Goal: Task Accomplishment & Management: Complete application form

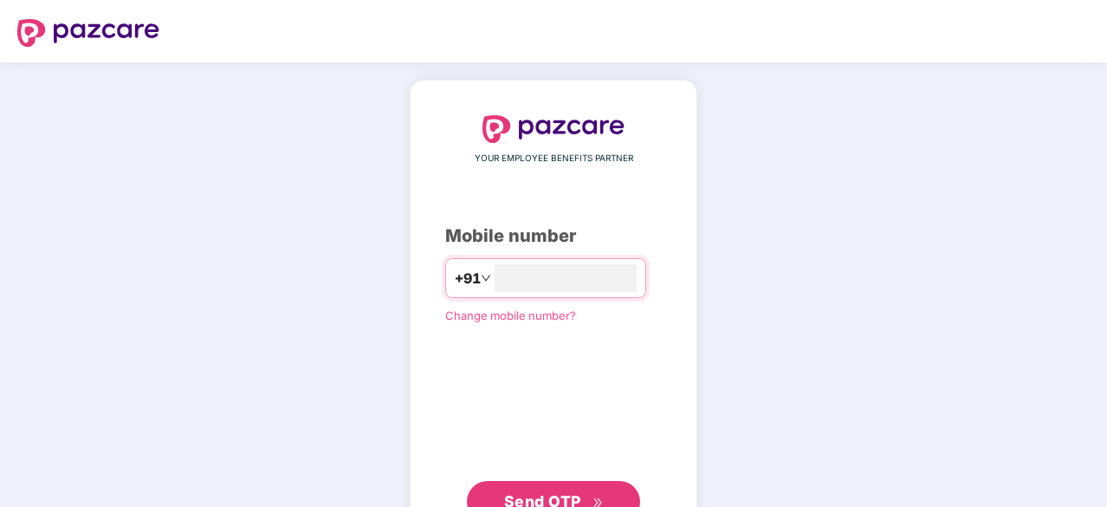
type input "**********"
click at [556, 491] on span "Send OTP" at bounding box center [542, 499] width 77 height 18
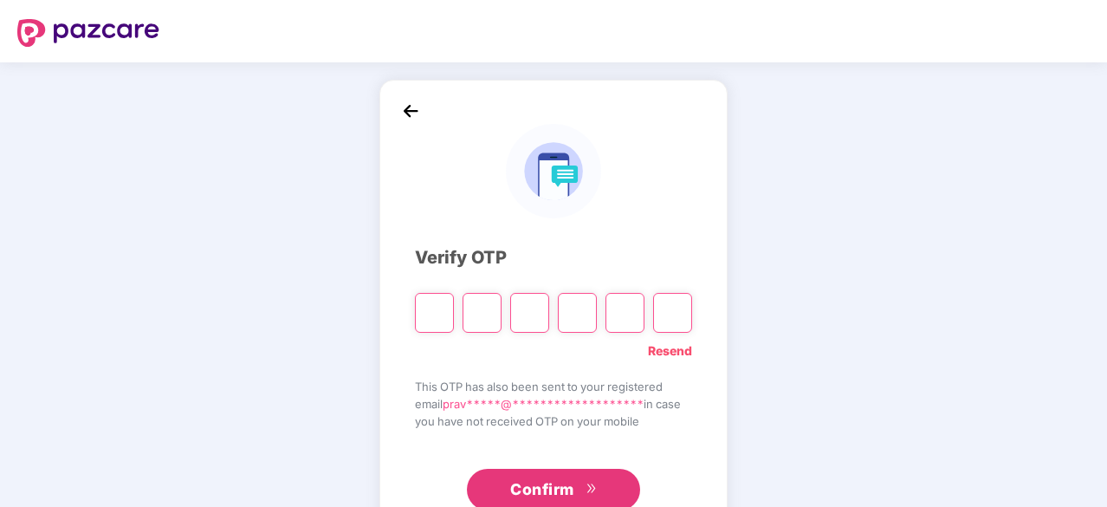
type input "*"
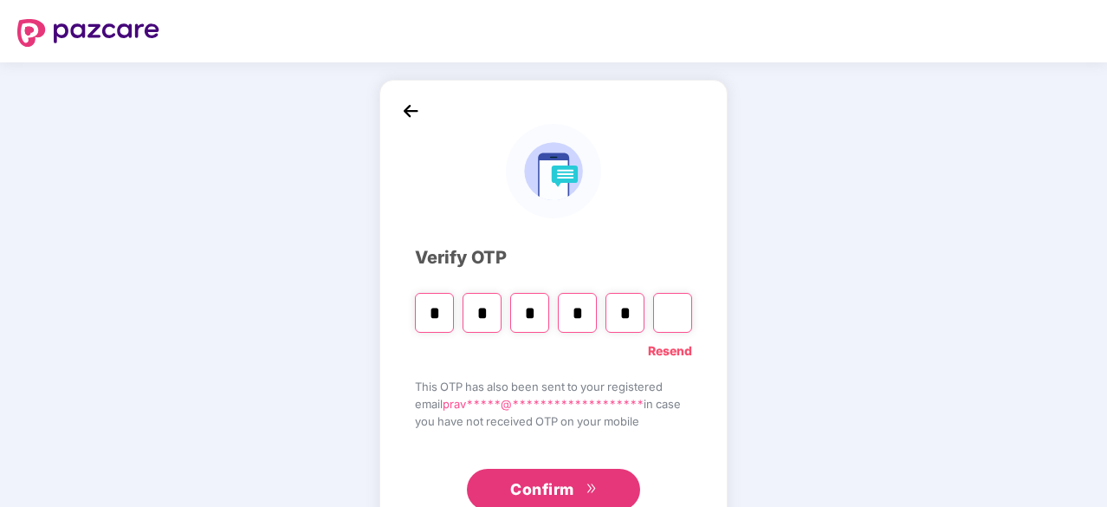
type input "*"
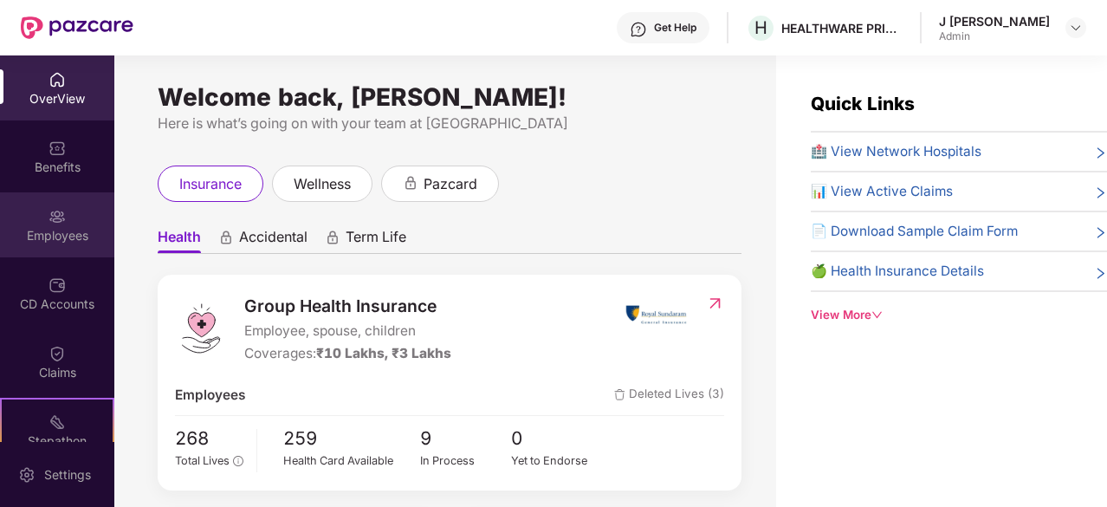
click at [55, 235] on div "Employees" at bounding box center [57, 235] width 114 height 17
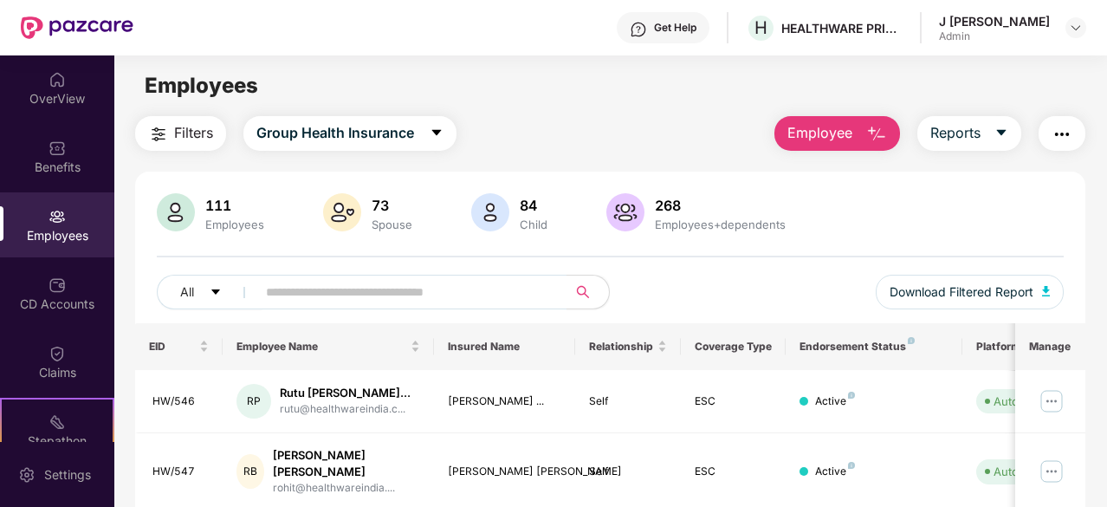
click at [857, 134] on button "Employee" at bounding box center [837, 133] width 126 height 35
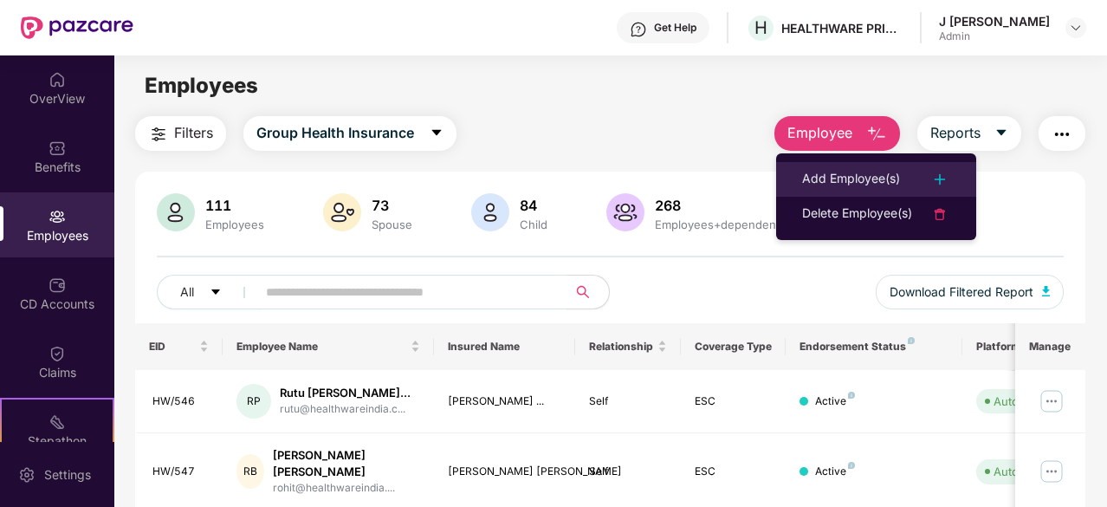
click at [946, 178] on img at bounding box center [939, 179] width 21 height 21
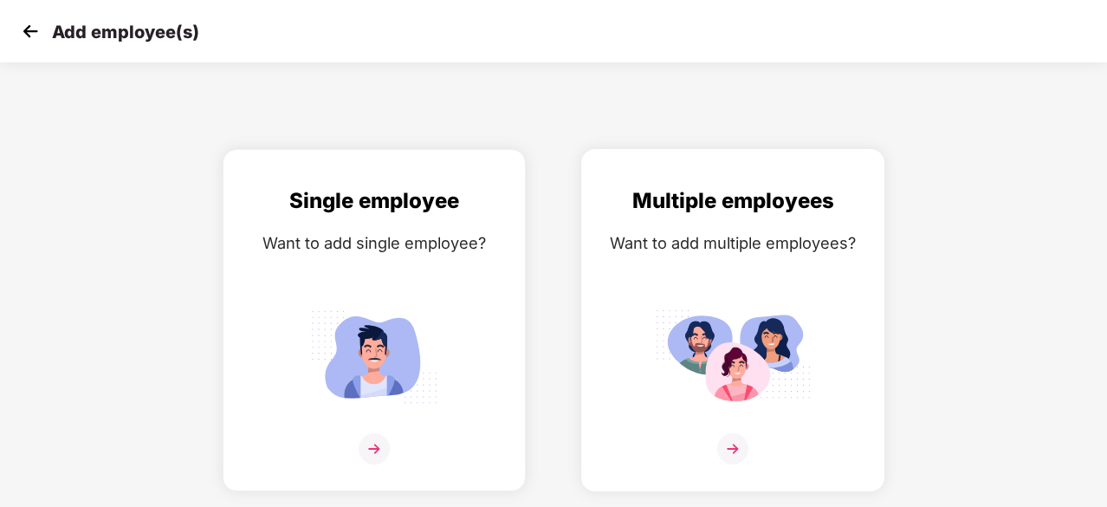
click at [729, 444] on img at bounding box center [732, 448] width 31 height 31
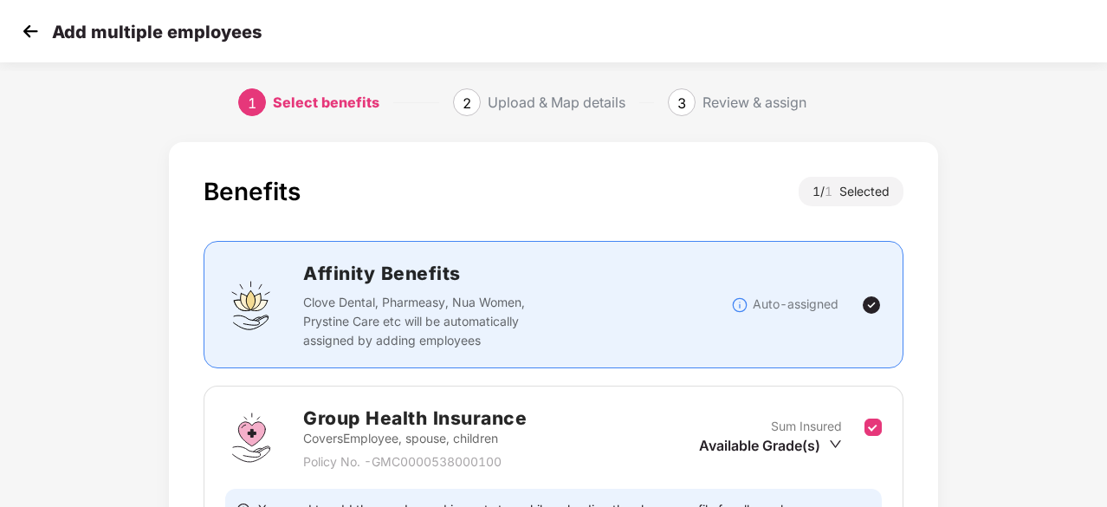
scroll to position [190, 0]
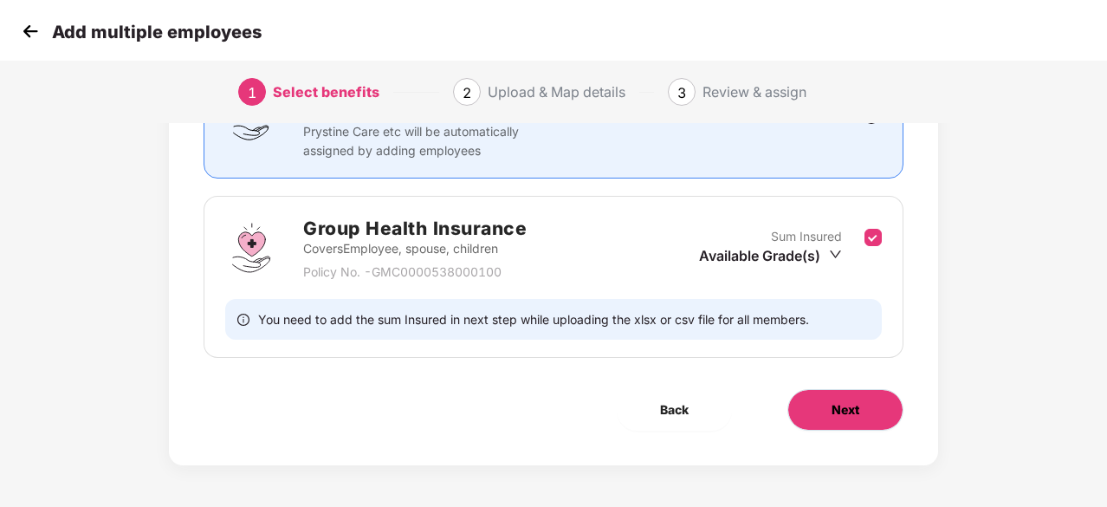
click at [846, 412] on span "Next" at bounding box center [846, 409] width 28 height 19
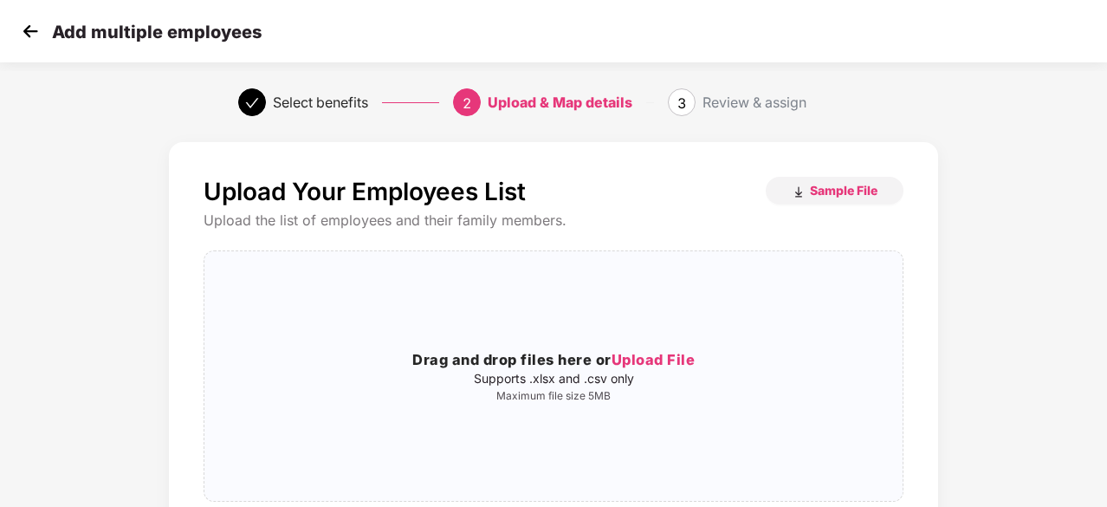
click at [1100, 404] on div "Upload Your Employees List Sample File Upload the list of employees and their f…" at bounding box center [553, 414] width 1107 height 562
click at [658, 359] on span "Upload File" at bounding box center [654, 359] width 84 height 17
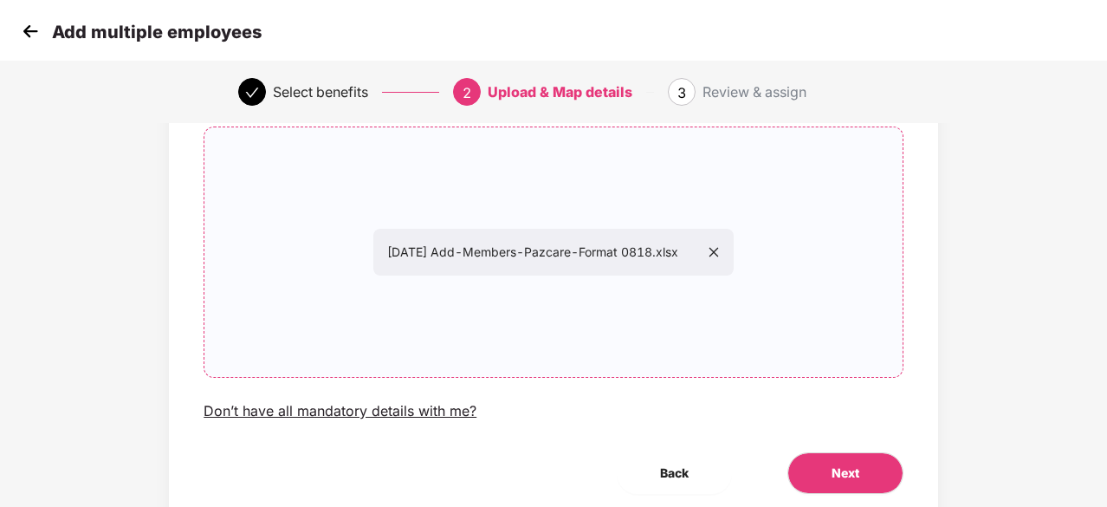
scroll to position [189, 0]
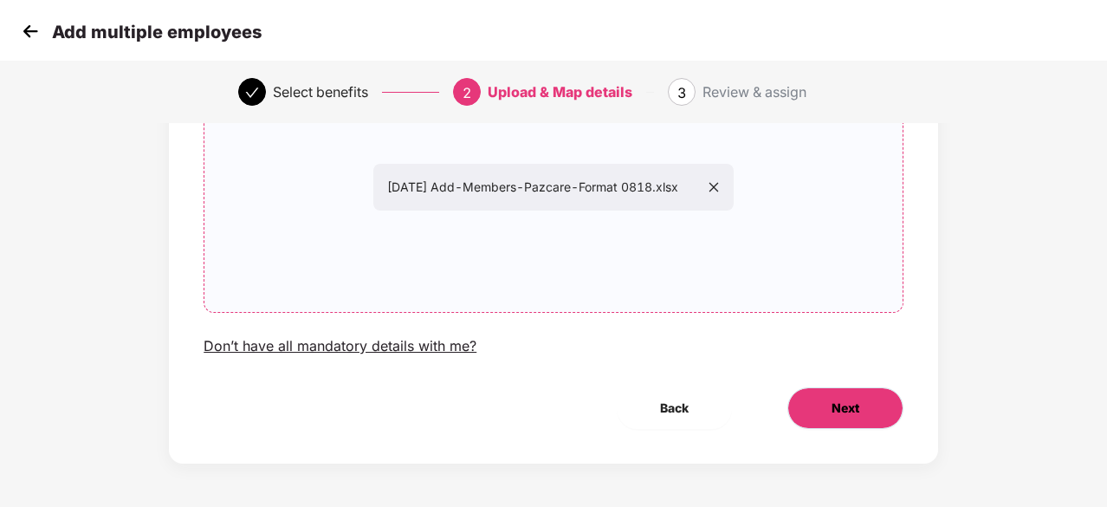
click at [864, 405] on button "Next" at bounding box center [845, 408] width 116 height 42
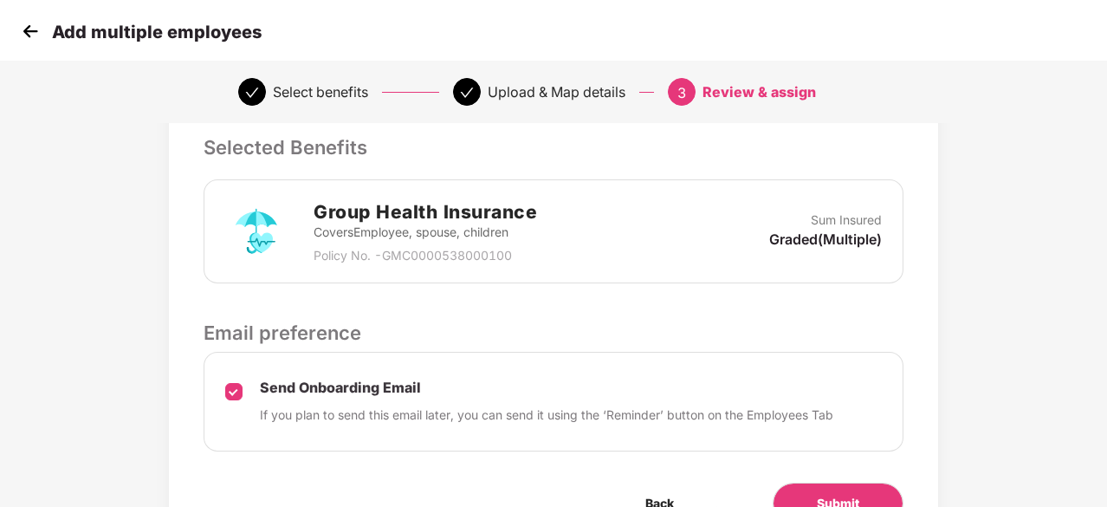
scroll to position [450, 0]
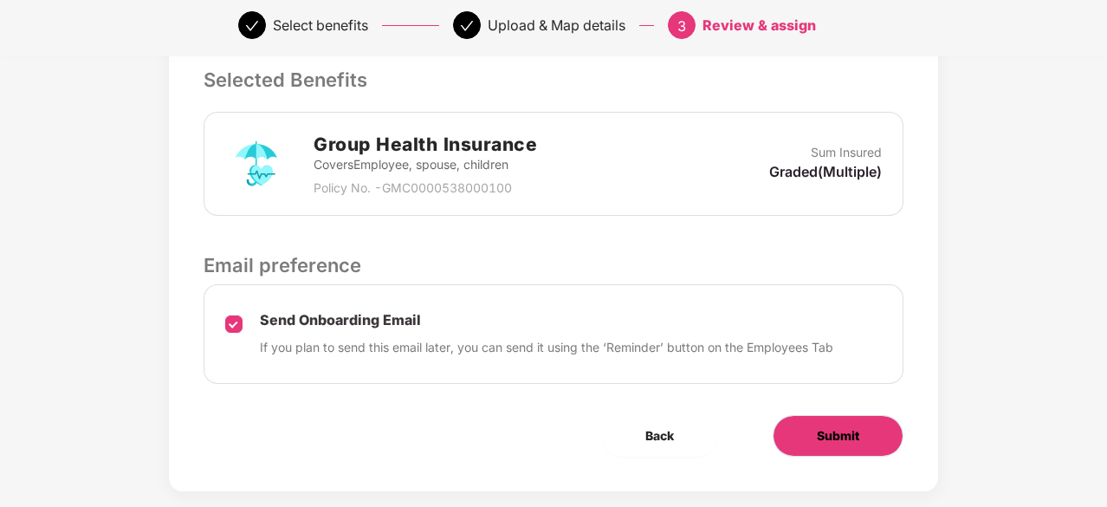
click at [844, 432] on span "Submit" at bounding box center [838, 435] width 42 height 19
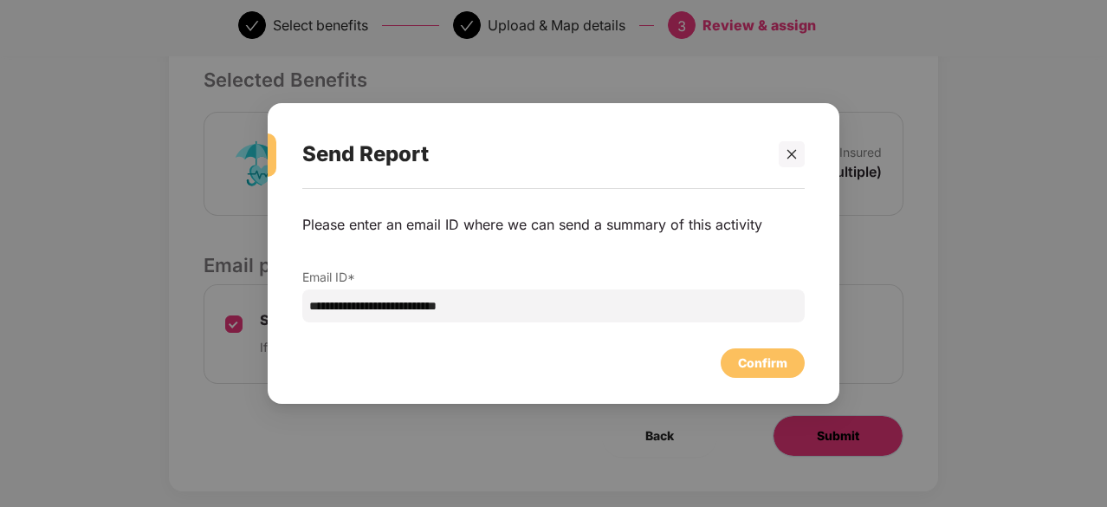
scroll to position [0, 0]
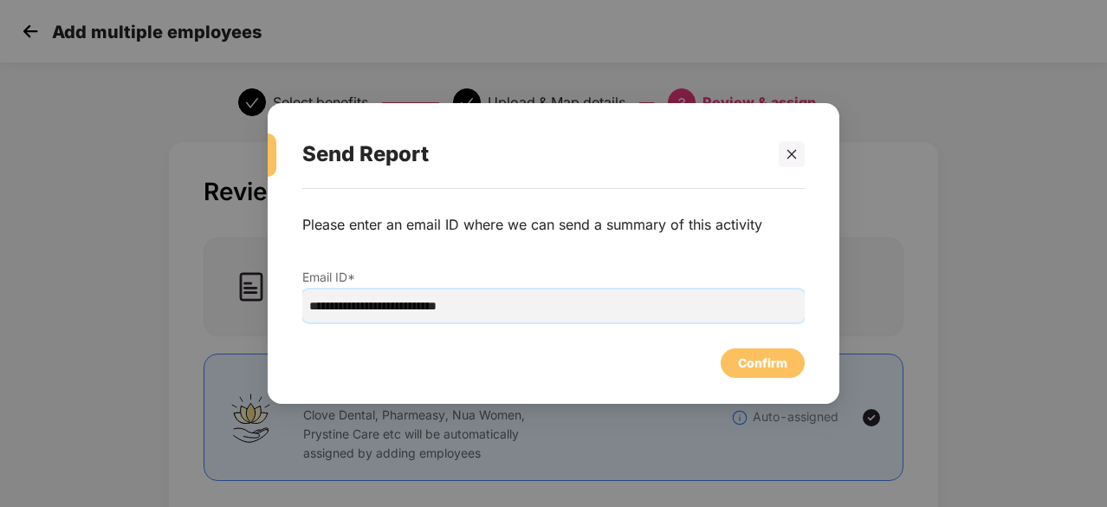
click at [351, 307] on input "**********" at bounding box center [553, 305] width 502 height 33
type input "**********"
click at [759, 369] on div "Confirm" at bounding box center [762, 362] width 49 height 19
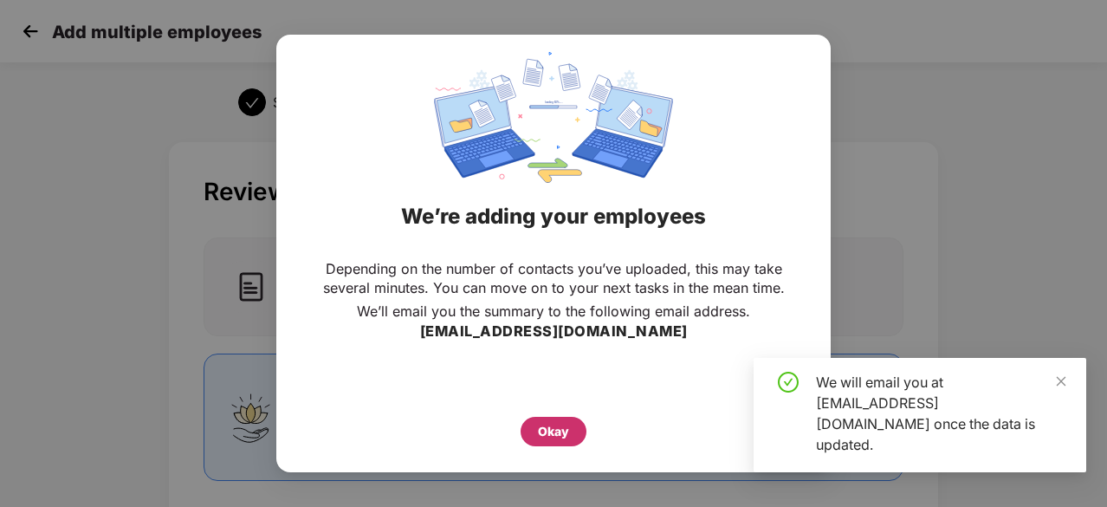
click at [568, 426] on div "Okay" at bounding box center [553, 431] width 31 height 19
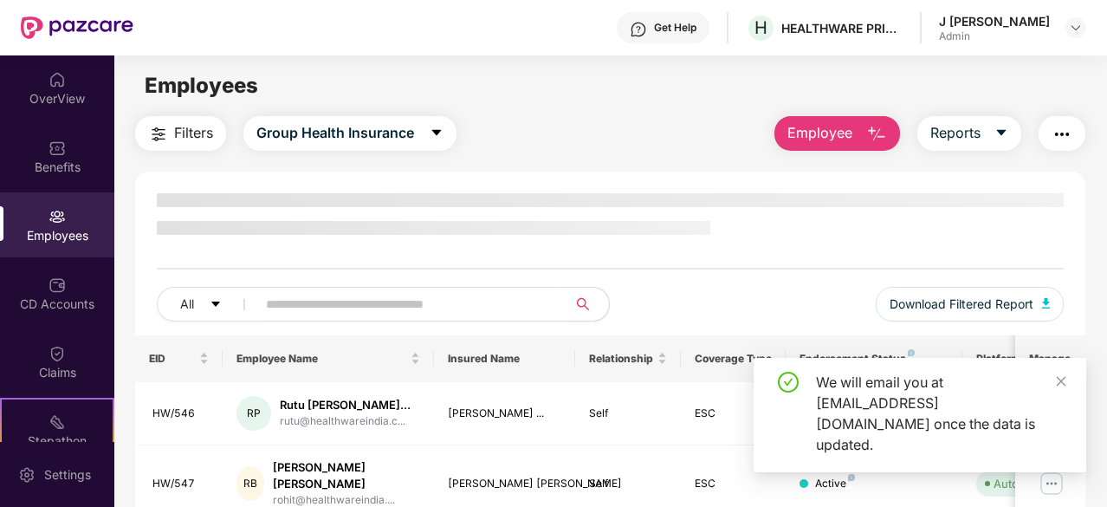
click at [887, 131] on img "button" at bounding box center [876, 134] width 21 height 21
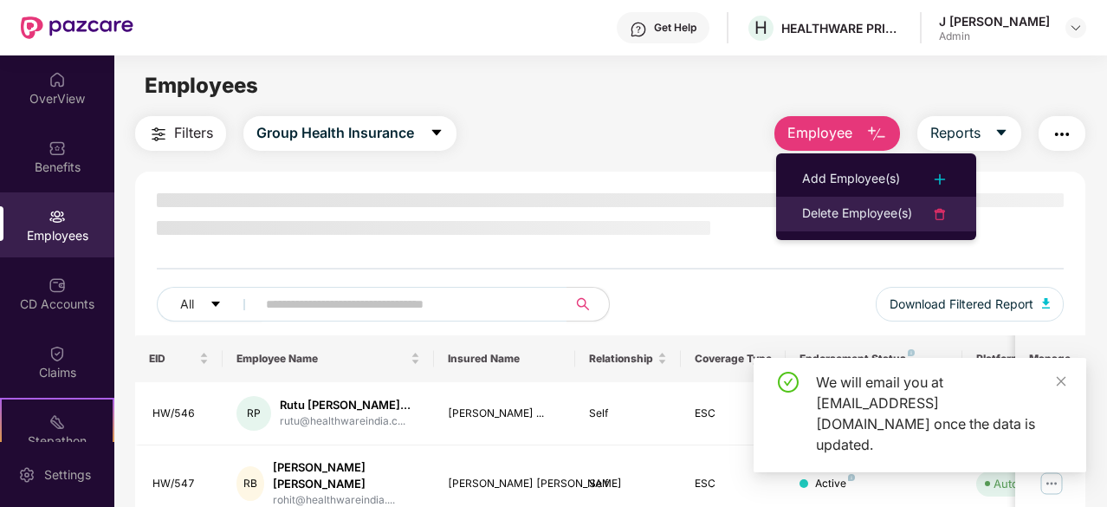
click at [851, 216] on div "Delete Employee(s)" at bounding box center [857, 214] width 110 height 21
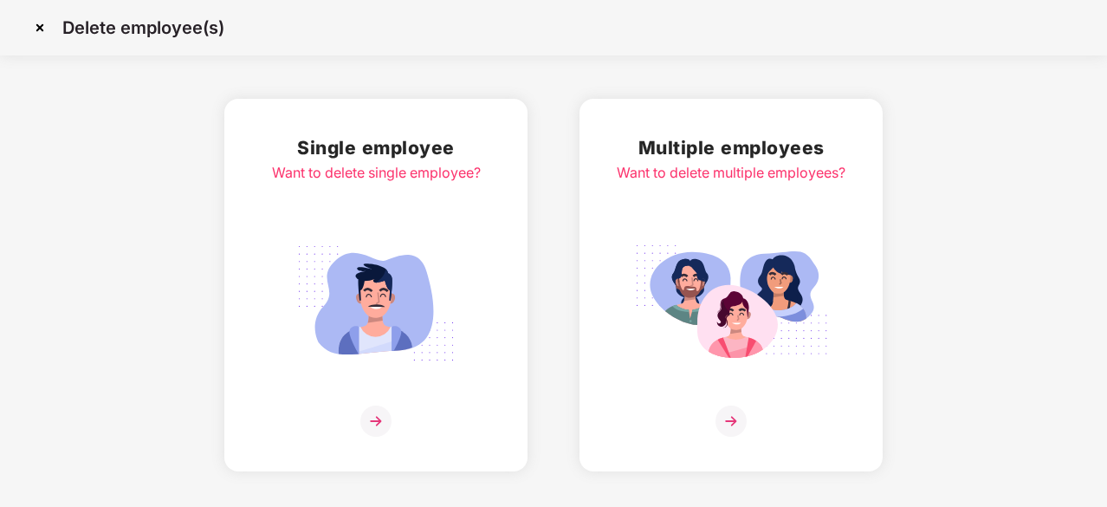
click at [731, 420] on img at bounding box center [730, 420] width 31 height 31
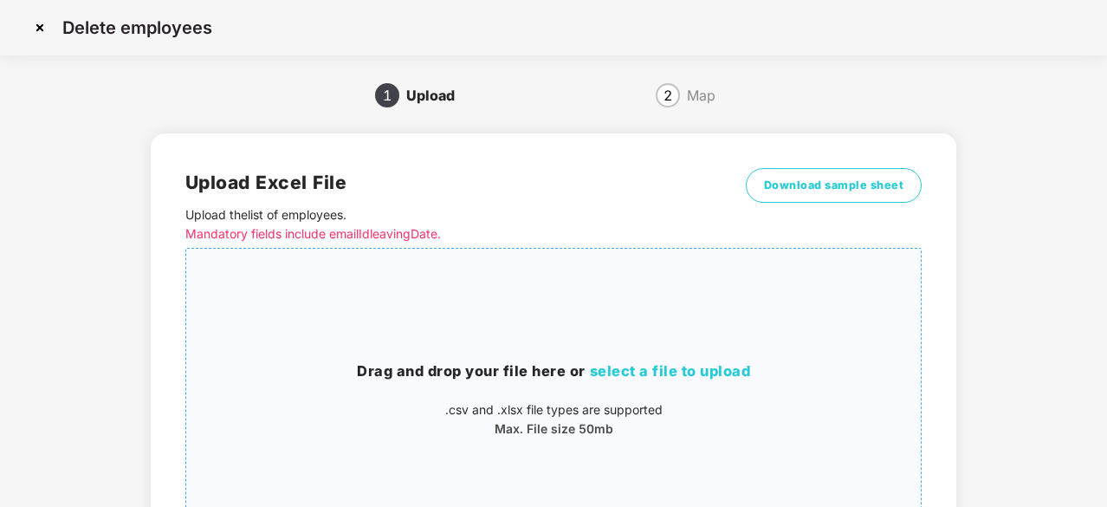
click at [663, 373] on span "select a file to upload" at bounding box center [670, 370] width 161 height 17
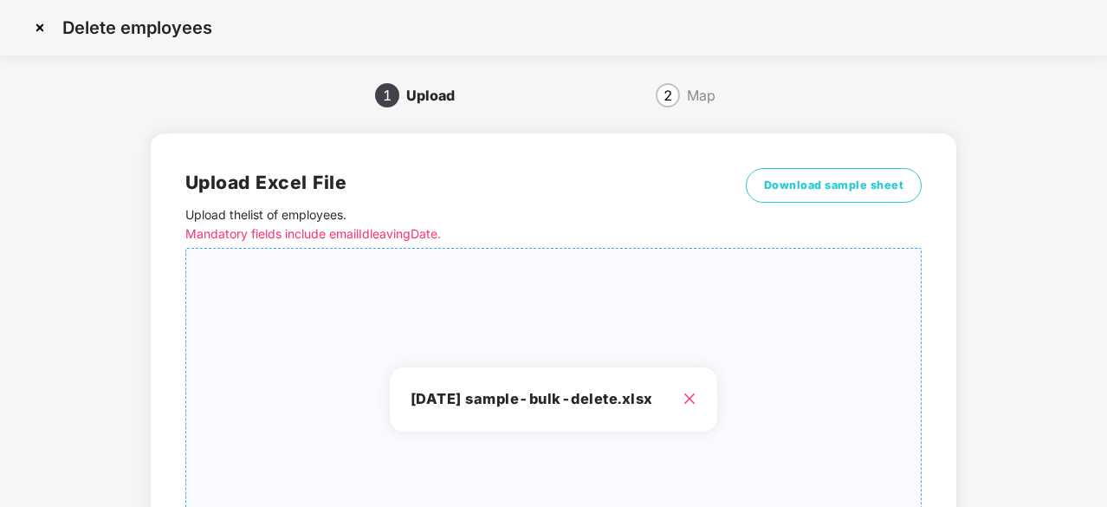
click at [1104, 373] on div "Delete employees 1 Upload 2 Map Upload Excel File Upload the list of employees …" at bounding box center [553, 347] width 1107 height 694
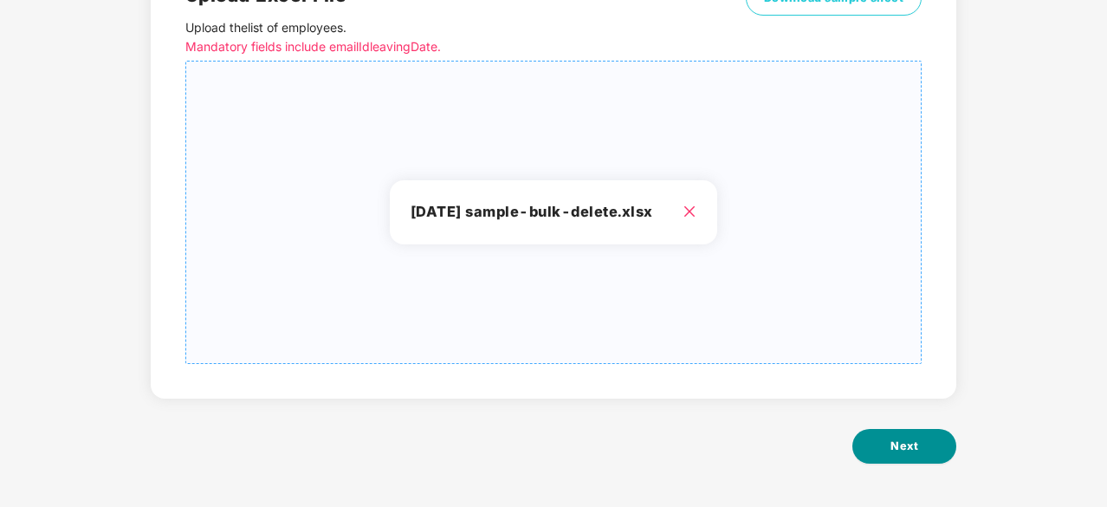
click at [906, 438] on span "Next" at bounding box center [904, 445] width 28 height 17
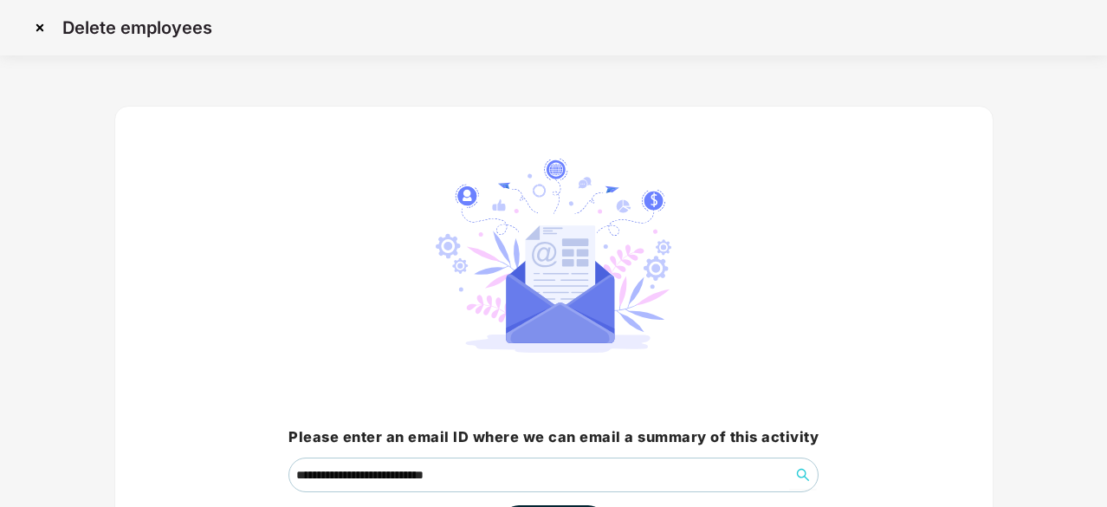
drag, startPoint x: 1100, startPoint y: 153, endPoint x: 1108, endPoint y: 299, distance: 145.7
click at [1106, 299] on html "**********" at bounding box center [553, 253] width 1107 height 507
click at [903, 477] on div "**********" at bounding box center [553, 349] width 879 height 487
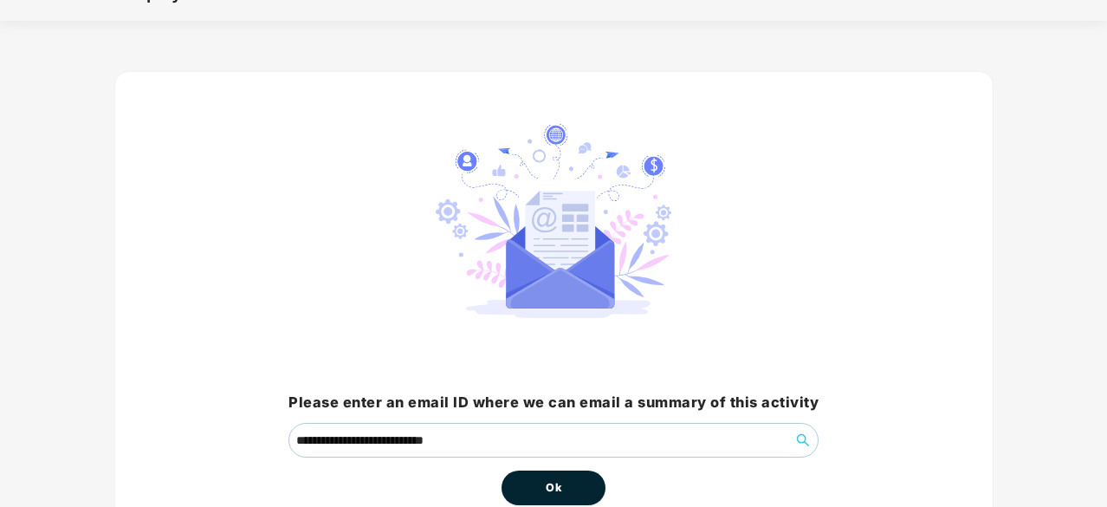
scroll to position [69, 0]
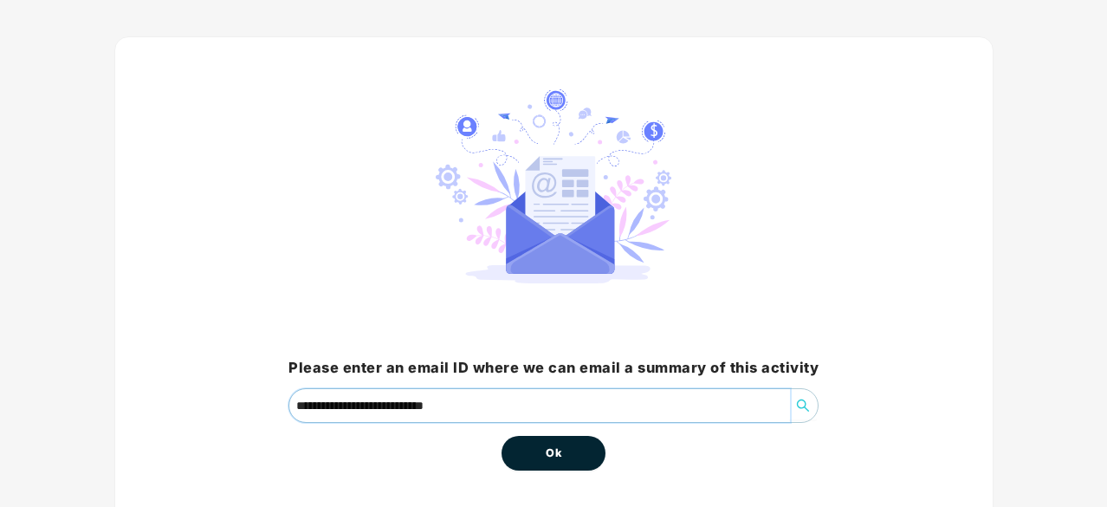
click at [342, 406] on input "**********" at bounding box center [539, 405] width 501 height 33
type input "**********"
click at [591, 453] on button "Ok" at bounding box center [554, 453] width 104 height 35
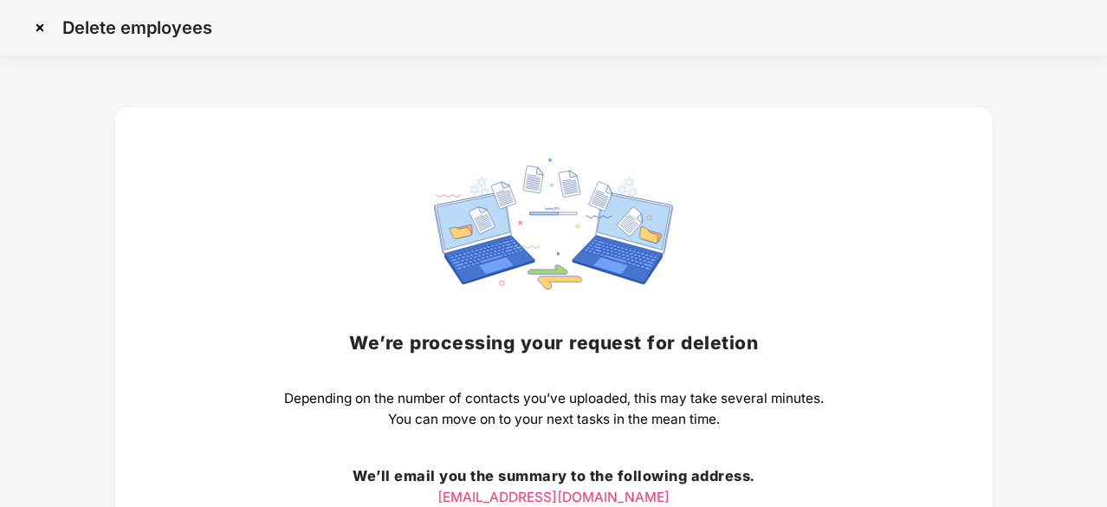
click at [50, 22] on img at bounding box center [40, 28] width 28 height 28
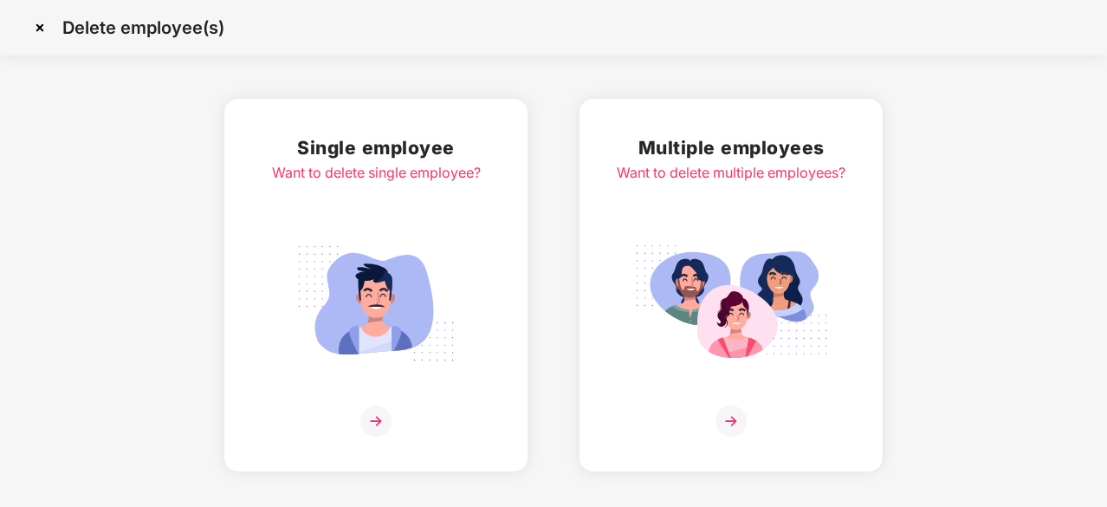
click at [43, 29] on img at bounding box center [40, 28] width 28 height 28
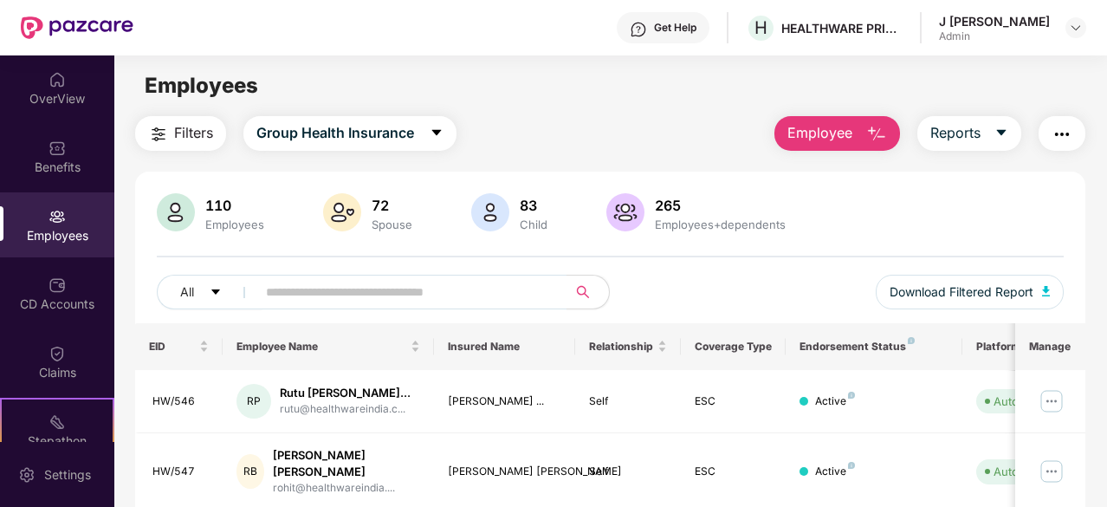
click at [65, 230] on div "Employees" at bounding box center [57, 235] width 114 height 17
click at [874, 137] on img "button" at bounding box center [876, 134] width 21 height 21
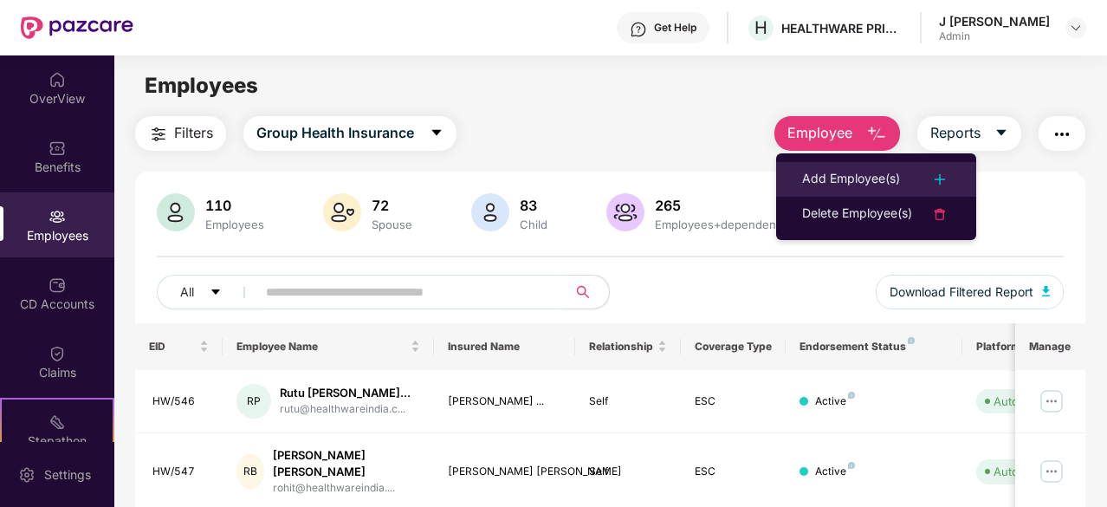
click at [939, 183] on img at bounding box center [939, 179] width 21 height 21
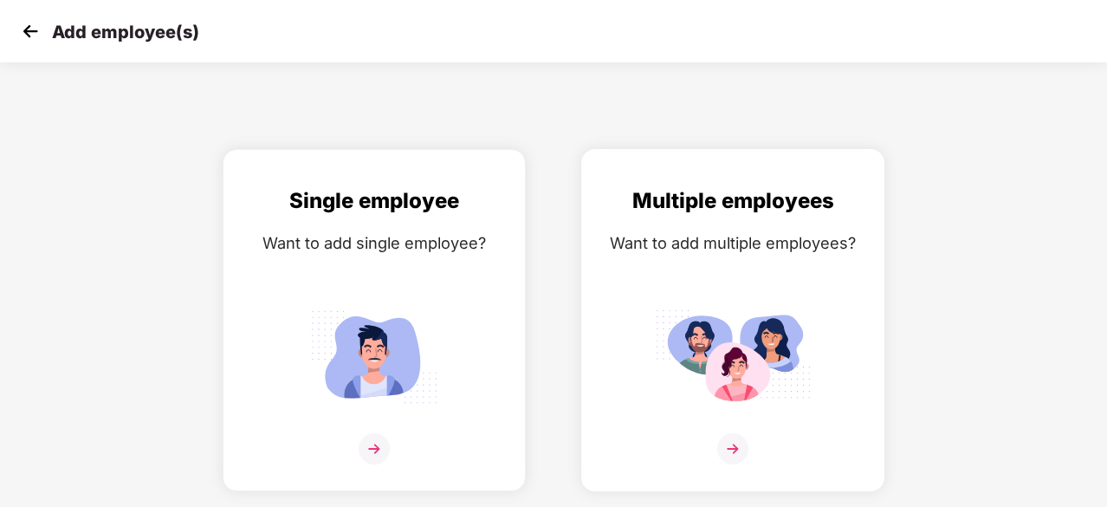
click at [731, 453] on img at bounding box center [732, 448] width 31 height 31
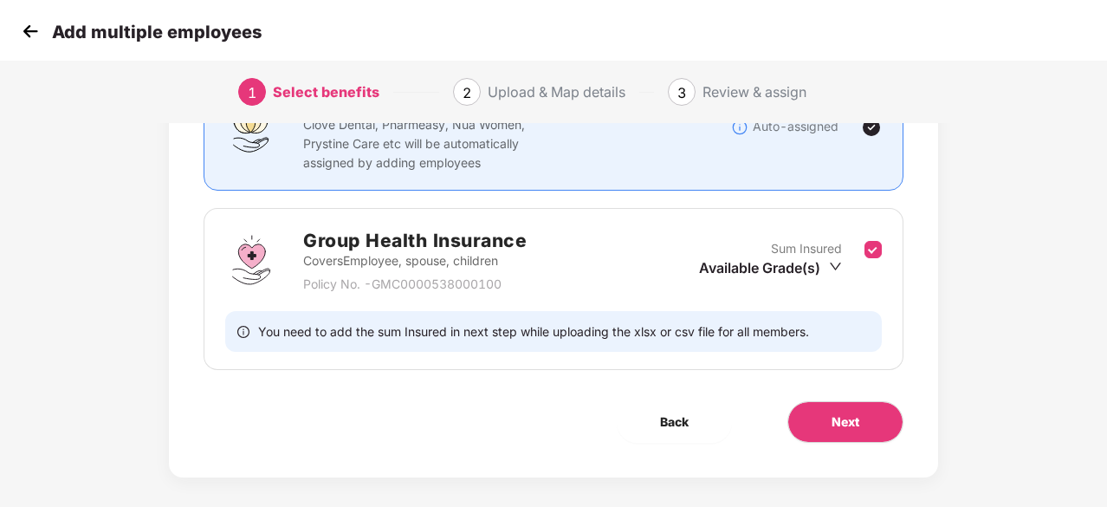
scroll to position [190, 0]
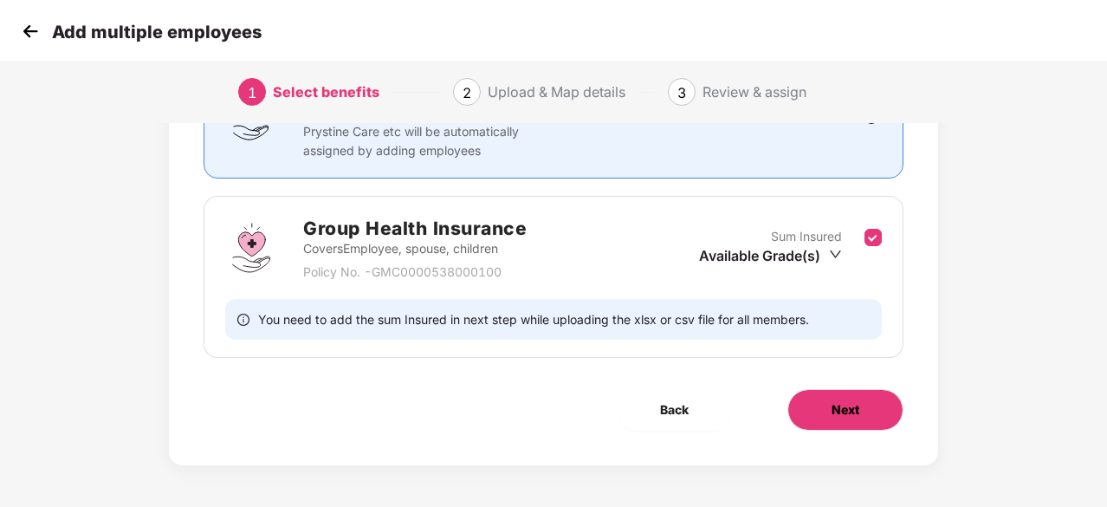
click at [845, 411] on span "Next" at bounding box center [846, 409] width 28 height 19
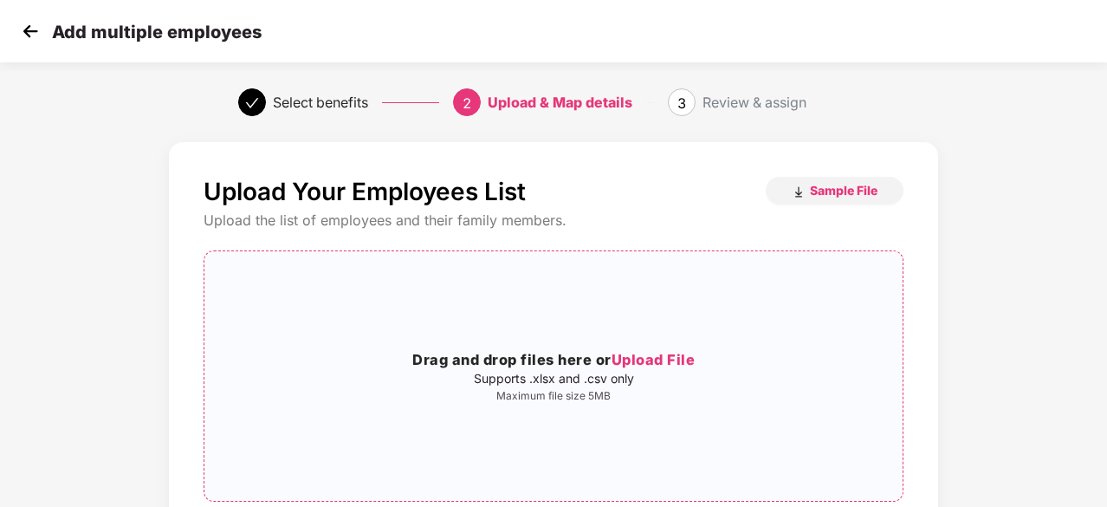
click at [658, 353] on span "Upload File" at bounding box center [654, 359] width 84 height 17
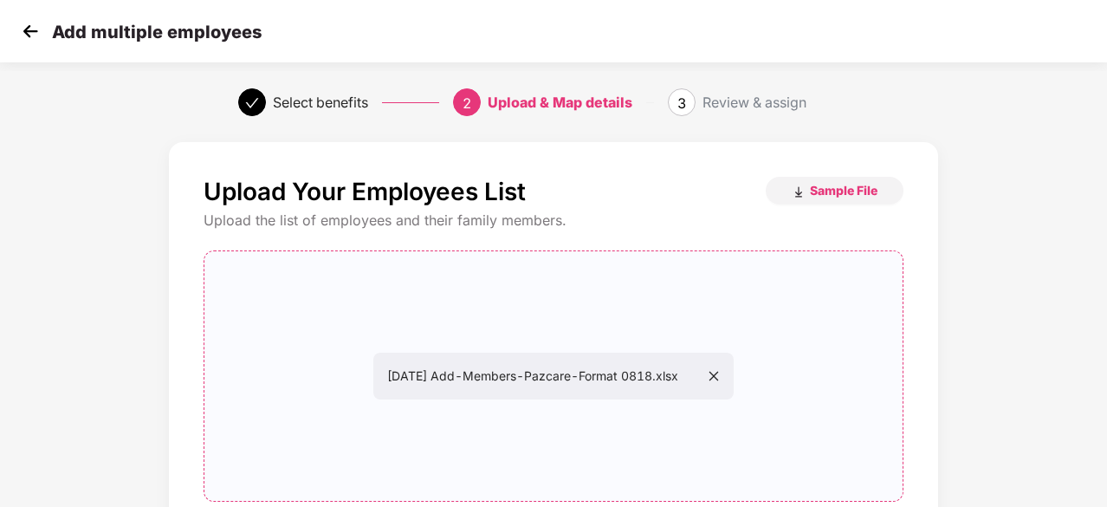
click at [1105, 418] on div "Upload Your Employees List Sample File Upload the list of employees and their f…" at bounding box center [553, 414] width 1107 height 562
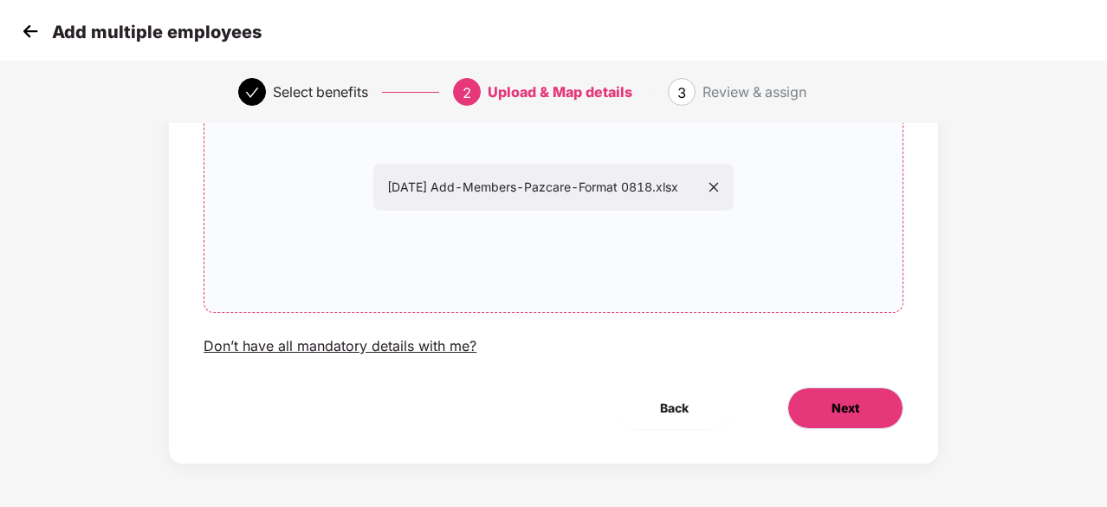
click at [835, 409] on span "Next" at bounding box center [846, 407] width 28 height 19
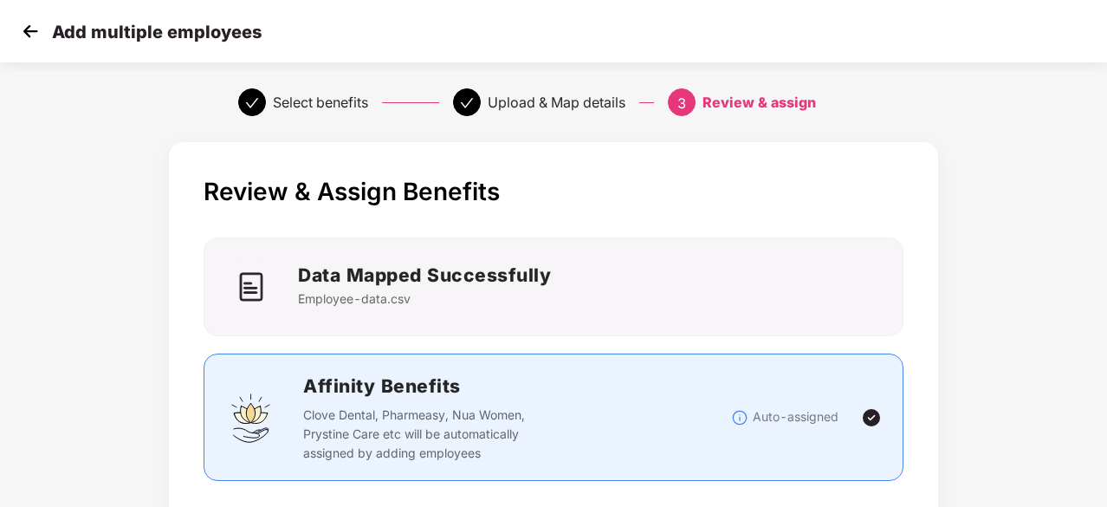
scroll to position [476, 0]
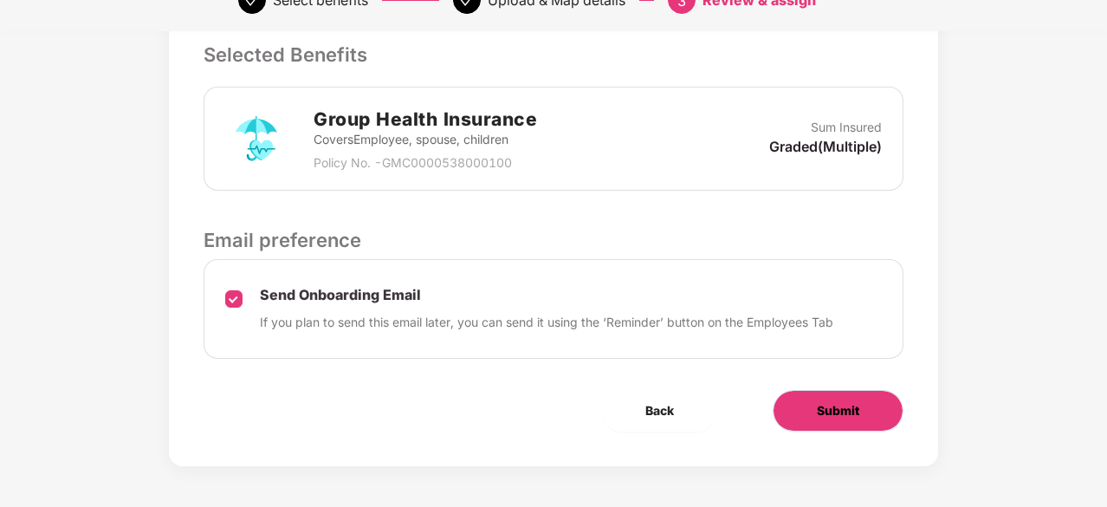
click at [838, 411] on span "Submit" at bounding box center [838, 410] width 42 height 19
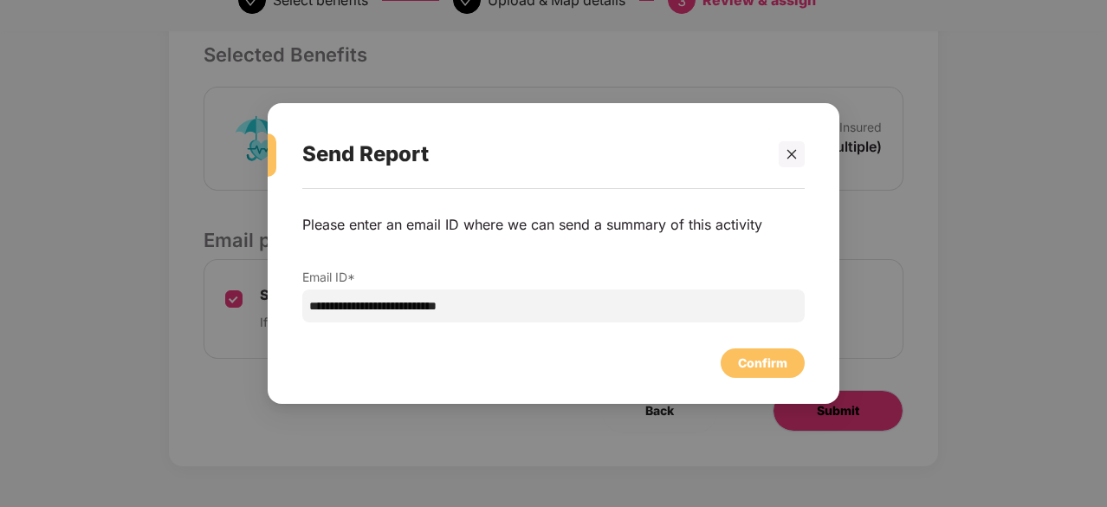
scroll to position [0, 0]
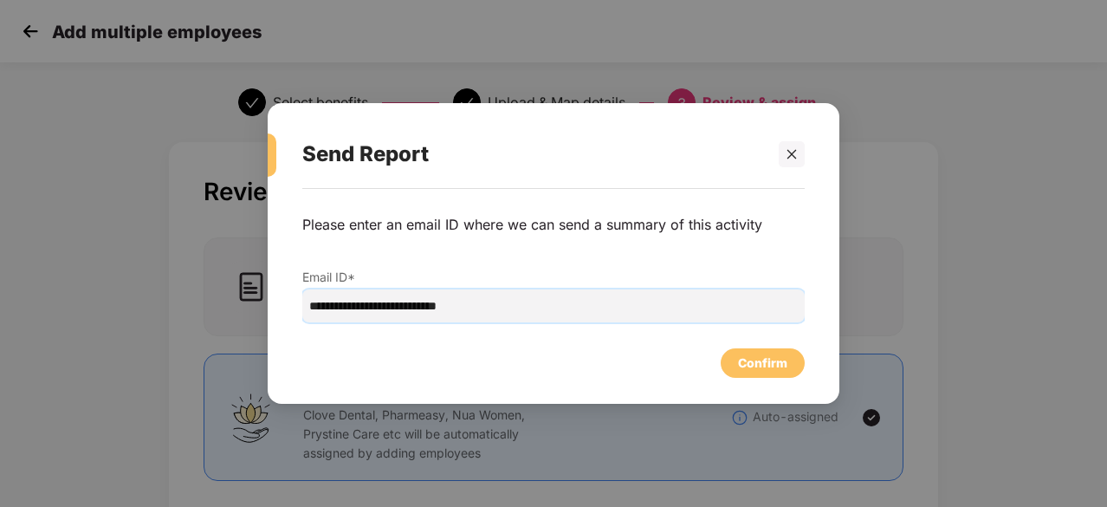
click at [354, 304] on input "**********" at bounding box center [553, 305] width 502 height 33
type input "**********"
click at [775, 359] on div "Confirm" at bounding box center [762, 362] width 49 height 19
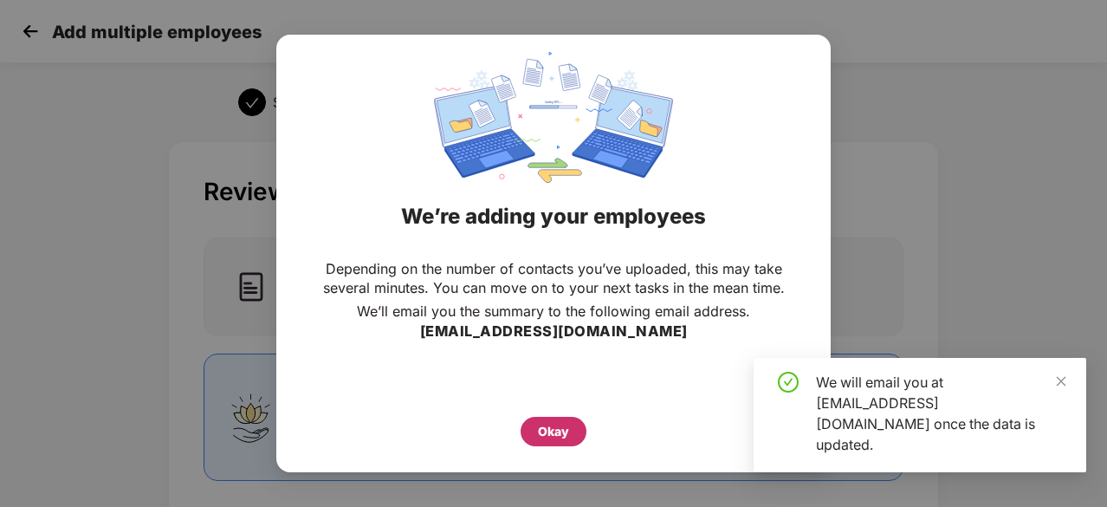
click at [558, 433] on div "Okay" at bounding box center [553, 431] width 31 height 19
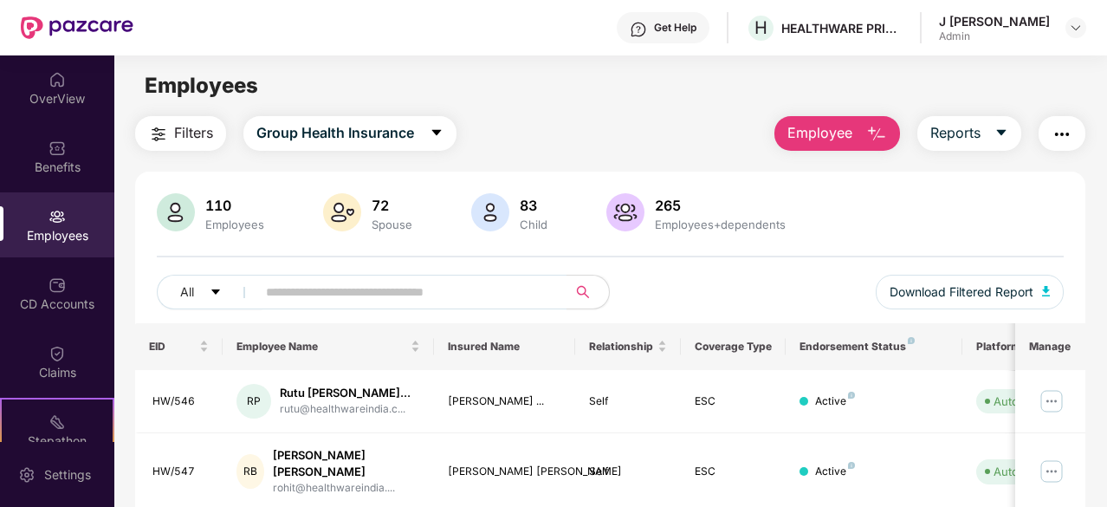
click at [871, 126] on img "button" at bounding box center [876, 134] width 21 height 21
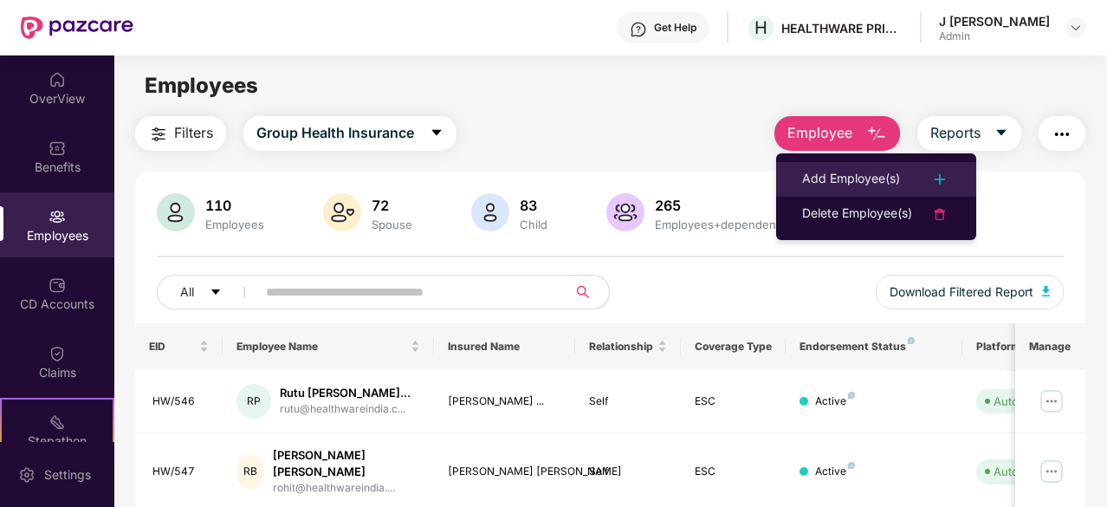
click at [941, 183] on img at bounding box center [939, 179] width 21 height 21
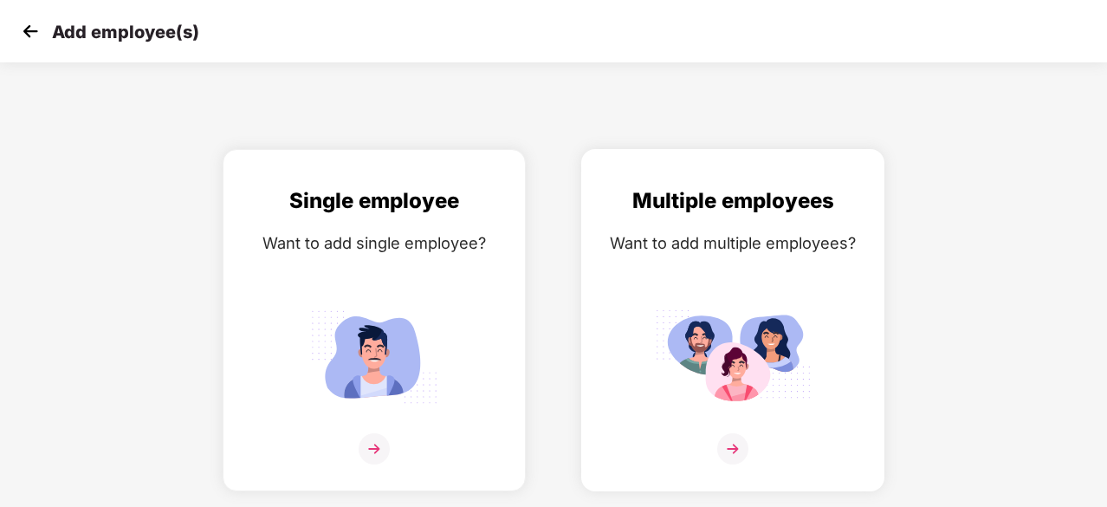
click at [747, 450] on img at bounding box center [732, 448] width 31 height 31
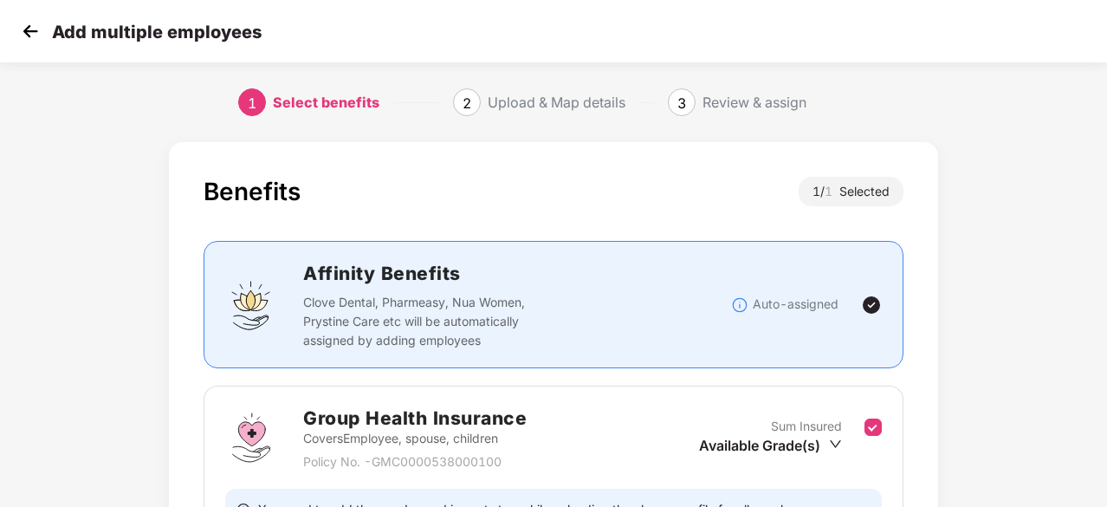
scroll to position [190, 0]
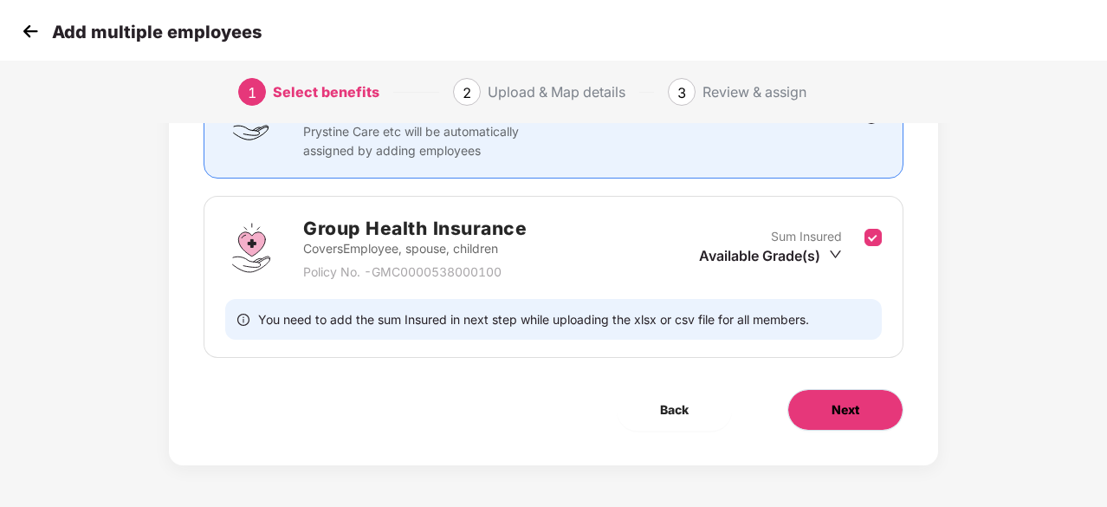
click at [870, 404] on button "Next" at bounding box center [845, 410] width 116 height 42
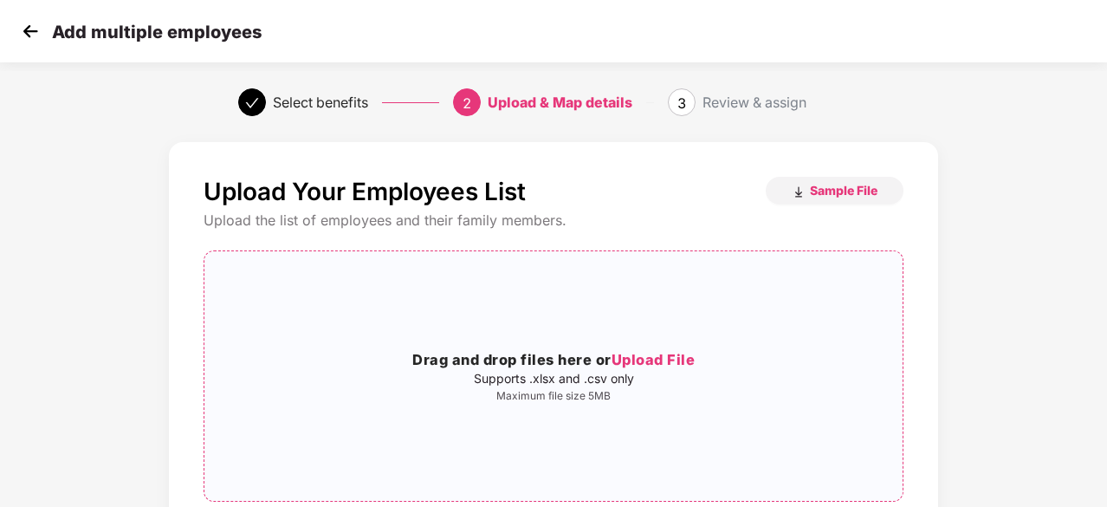
click at [684, 357] on span "Upload File" at bounding box center [654, 359] width 84 height 17
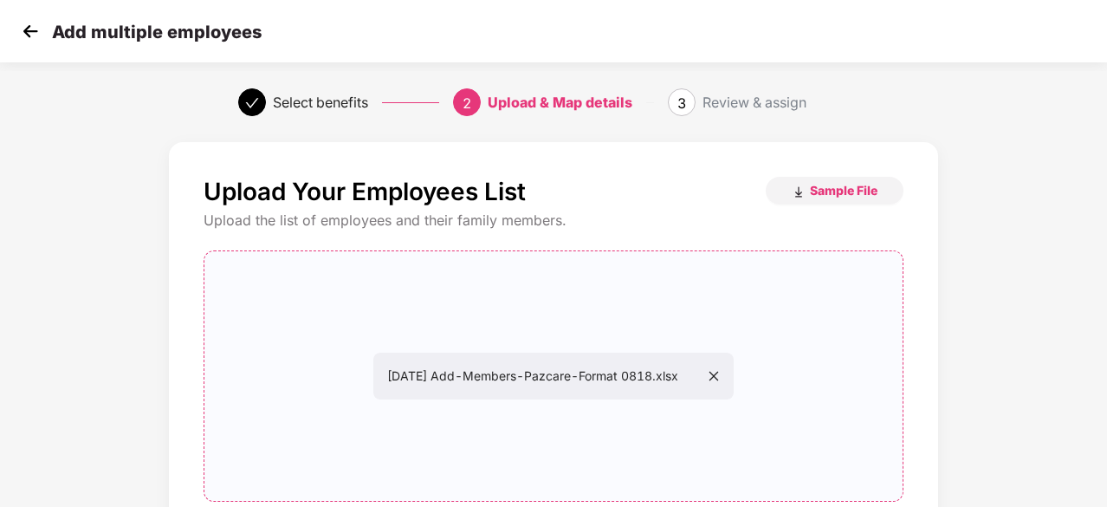
scroll to position [189, 0]
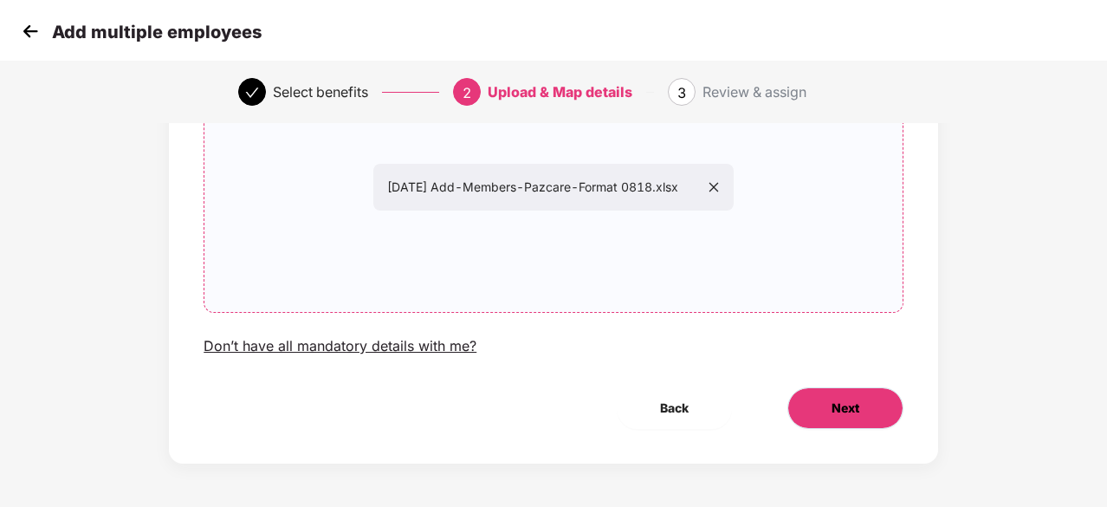
click at [847, 404] on span "Next" at bounding box center [846, 407] width 28 height 19
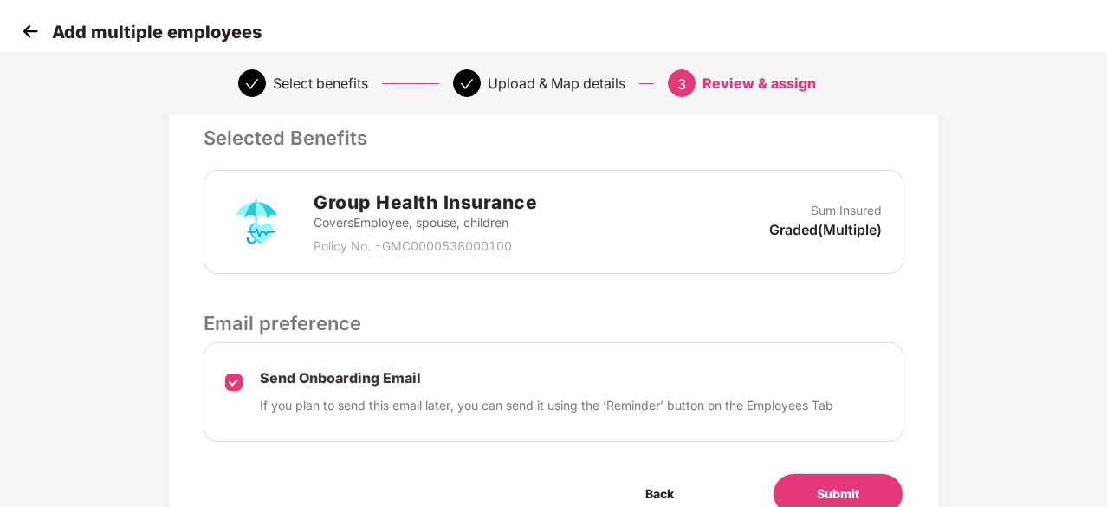
scroll to position [476, 0]
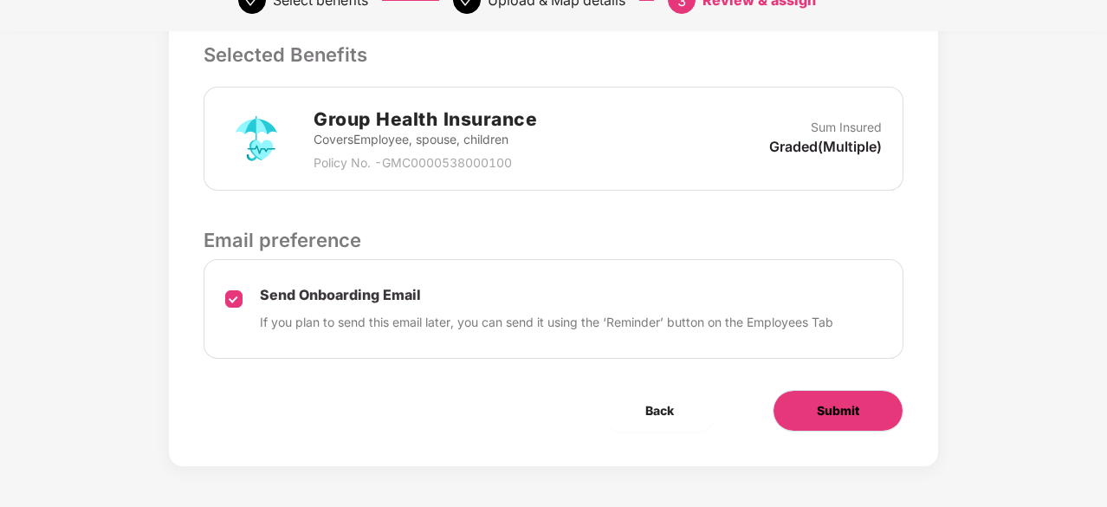
click at [845, 404] on span "Submit" at bounding box center [838, 410] width 42 height 19
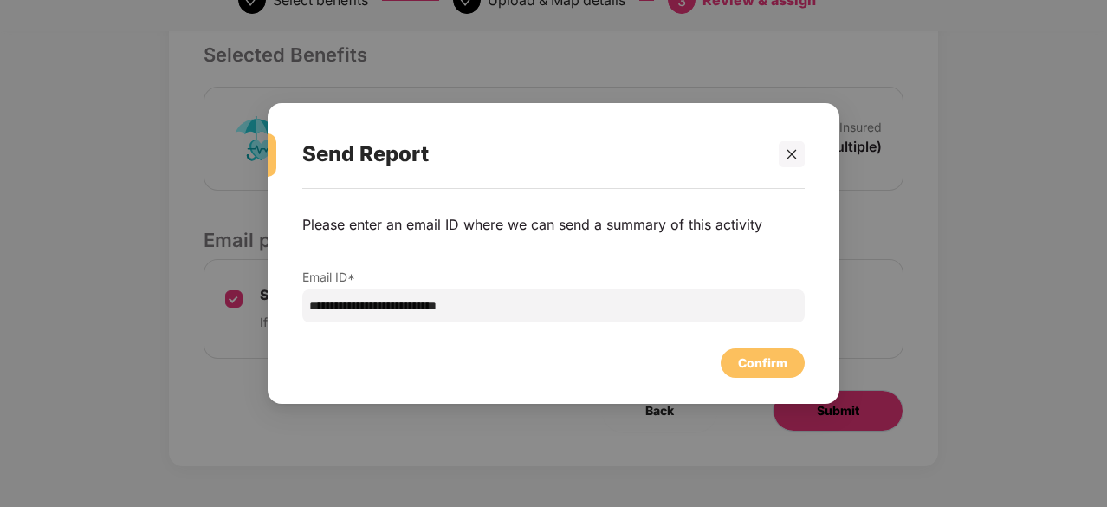
scroll to position [0, 0]
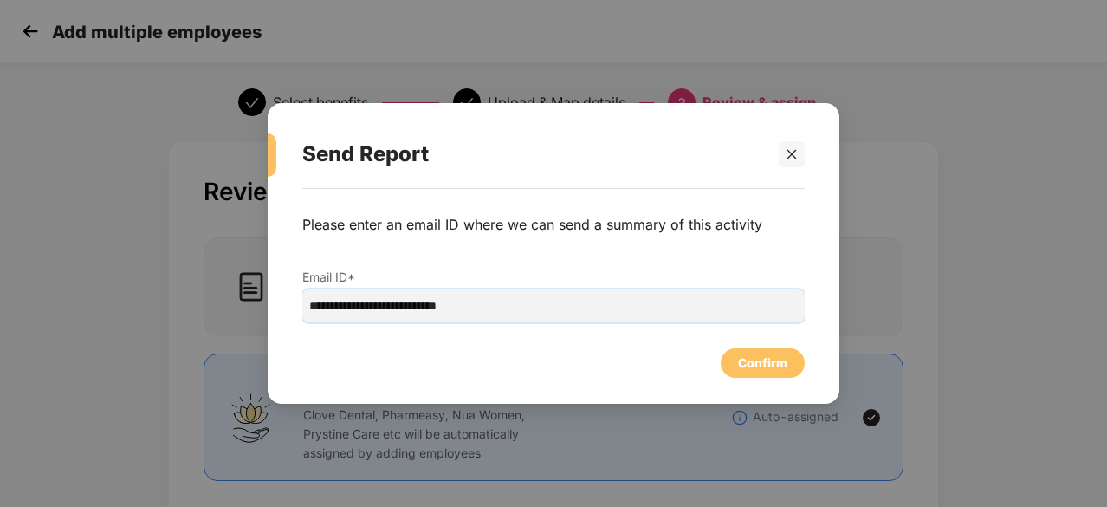
click at [357, 307] on input "**********" at bounding box center [553, 305] width 502 height 33
type input "**********"
click at [769, 359] on div "Confirm" at bounding box center [762, 362] width 49 height 19
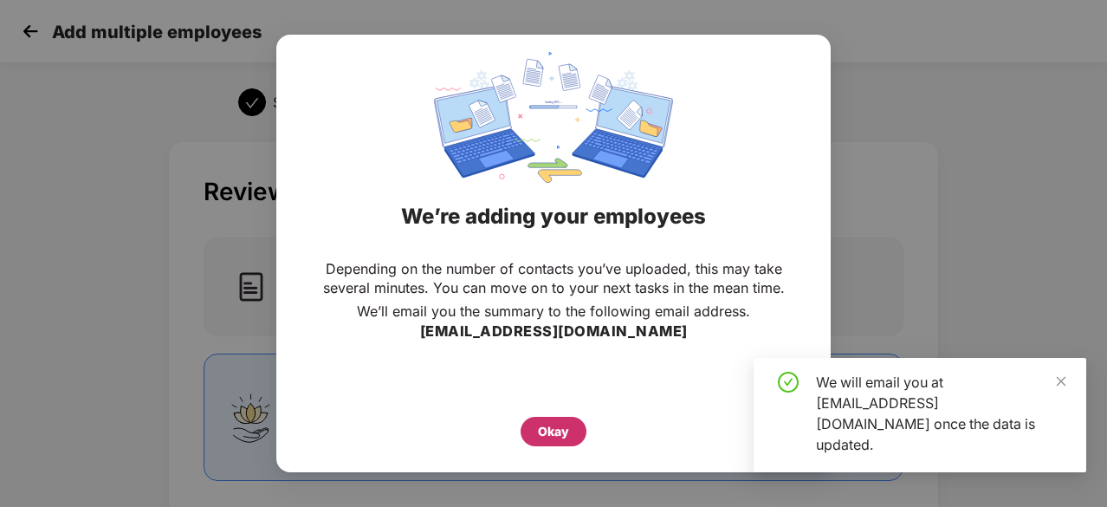
click at [539, 440] on div "Okay" at bounding box center [553, 431] width 31 height 19
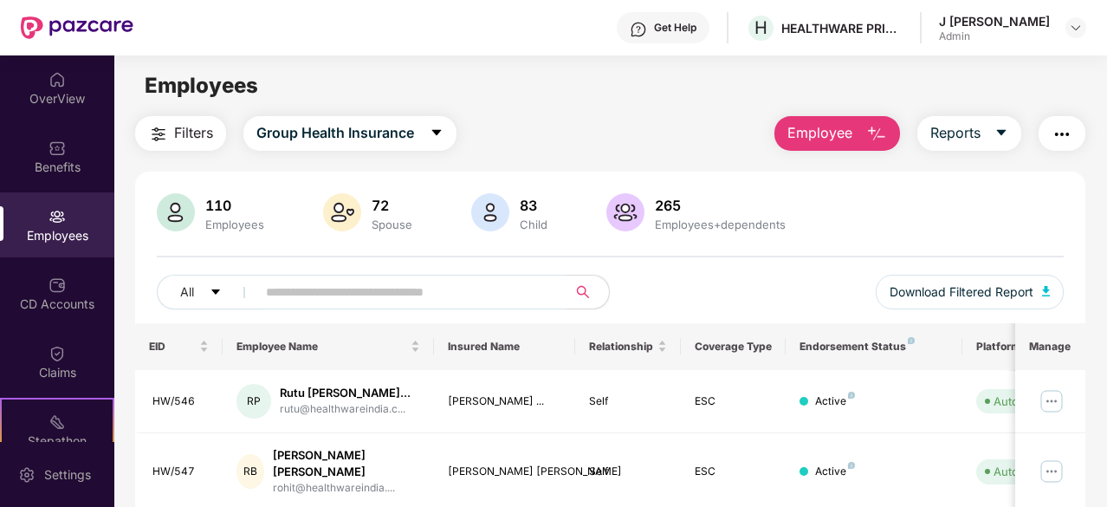
click at [864, 129] on button "Employee" at bounding box center [837, 133] width 126 height 35
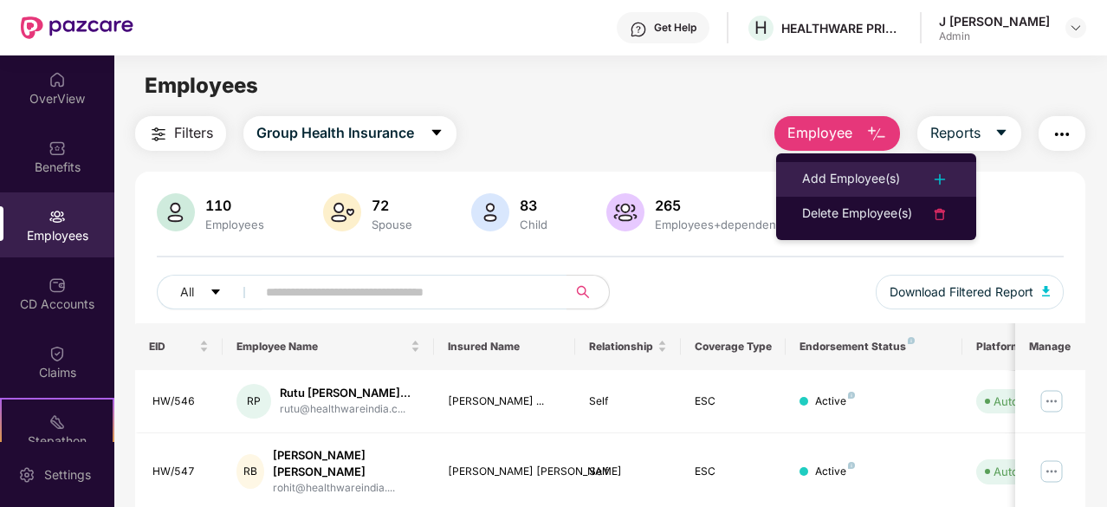
click at [938, 178] on img at bounding box center [939, 179] width 21 height 21
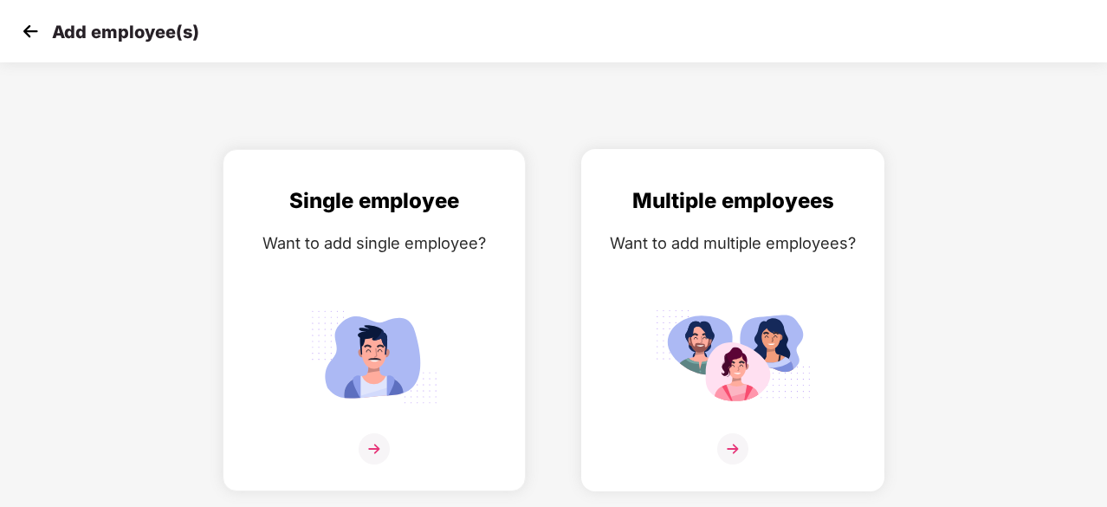
click at [731, 450] on img at bounding box center [732, 448] width 31 height 31
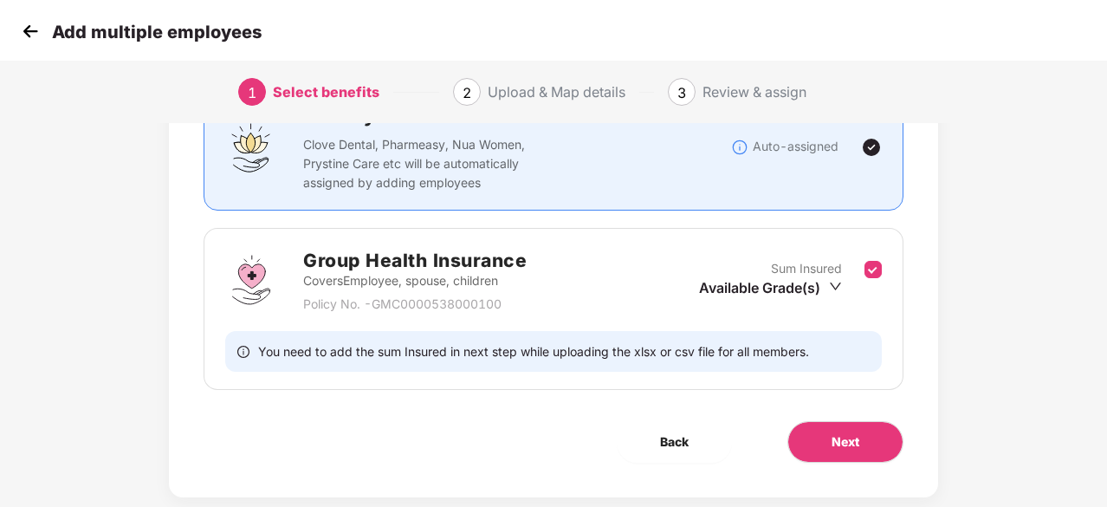
scroll to position [190, 0]
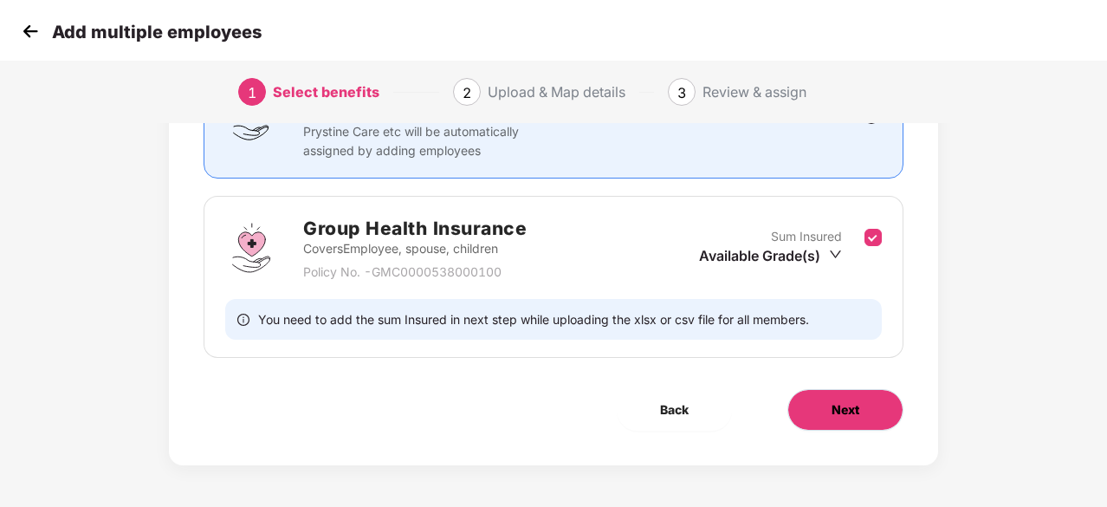
click at [843, 416] on span "Next" at bounding box center [846, 409] width 28 height 19
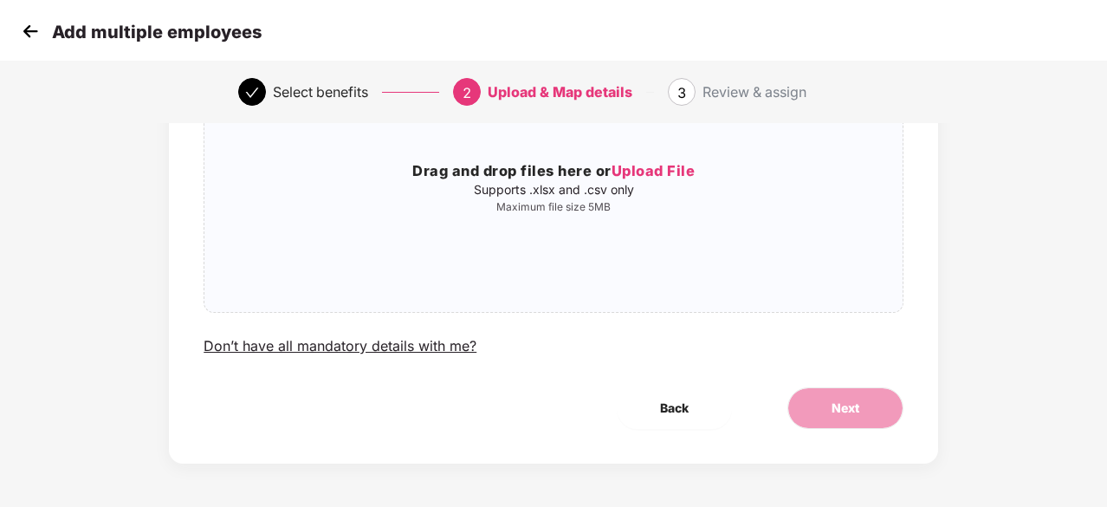
scroll to position [0, 0]
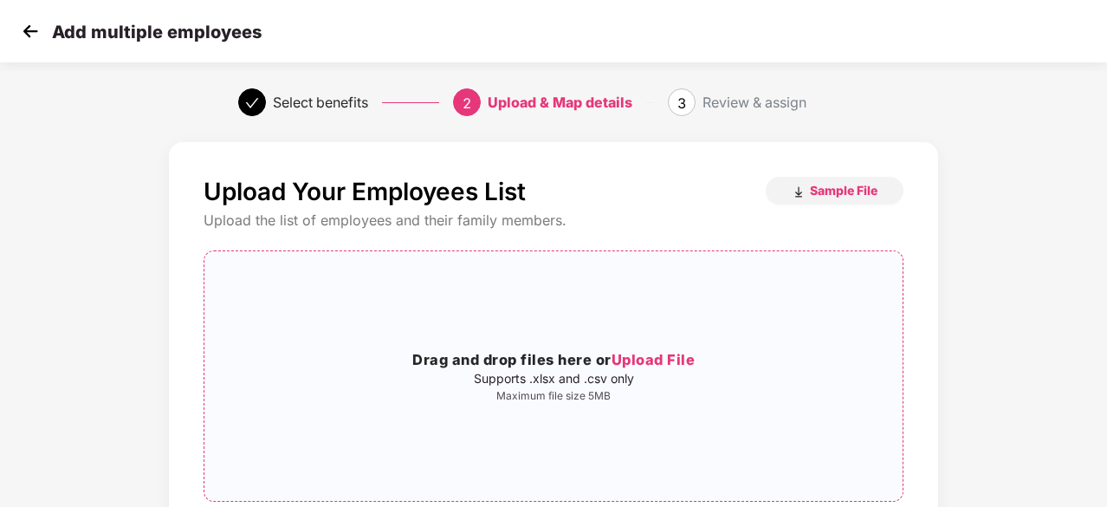
click at [665, 355] on span "Upload File" at bounding box center [654, 359] width 84 height 17
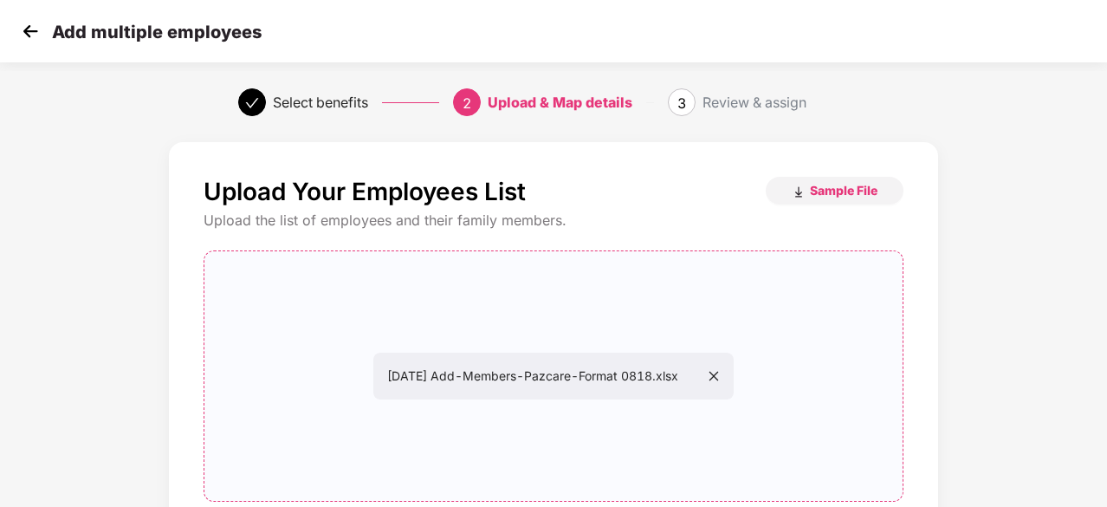
scroll to position [189, 0]
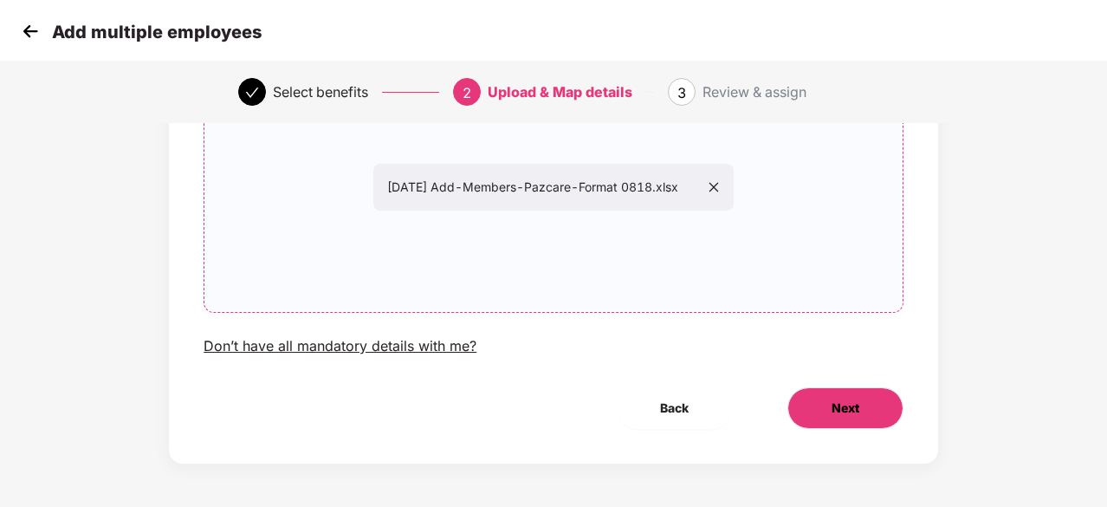
click at [838, 406] on span "Next" at bounding box center [846, 407] width 28 height 19
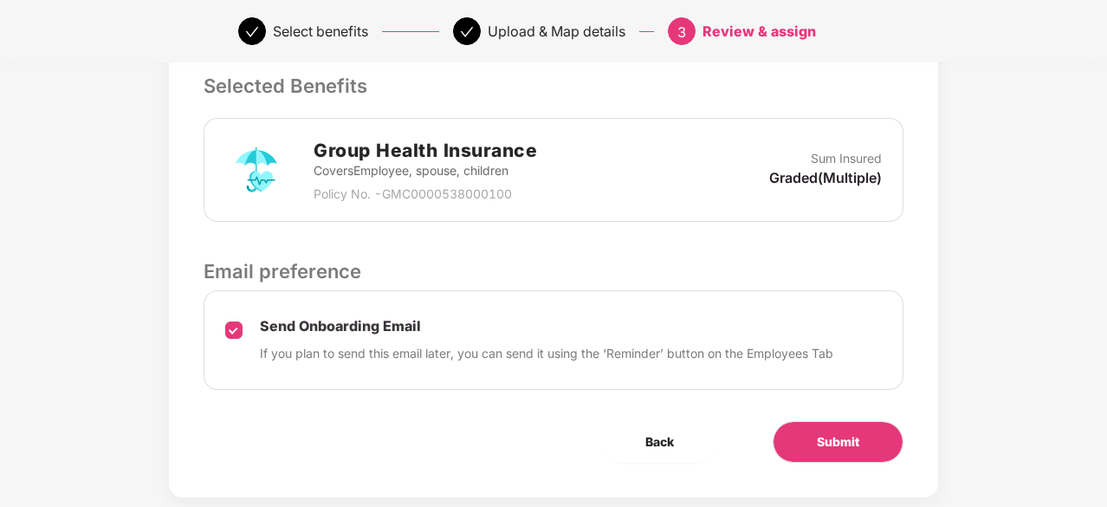
scroll to position [476, 0]
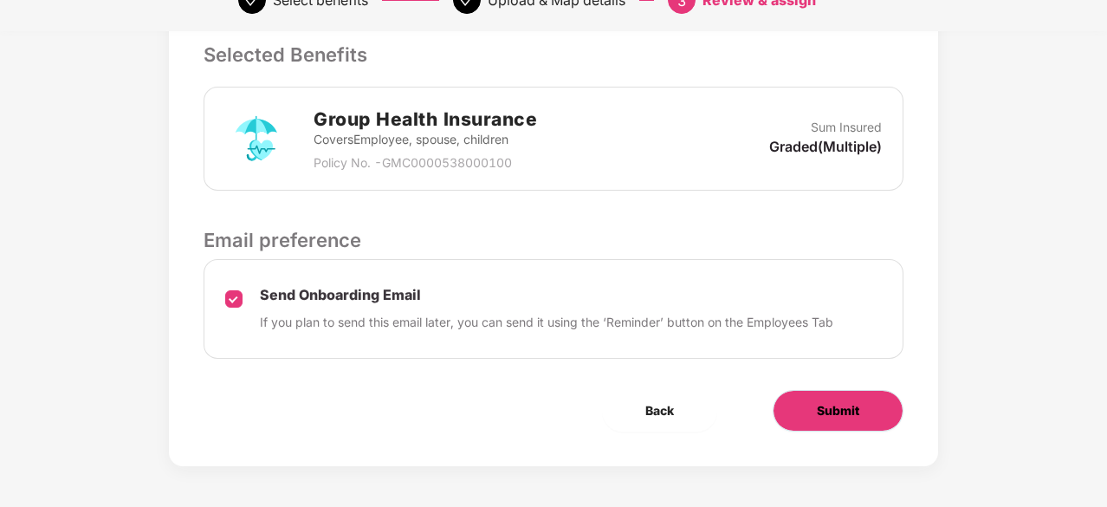
click at [830, 410] on span "Submit" at bounding box center [838, 410] width 42 height 19
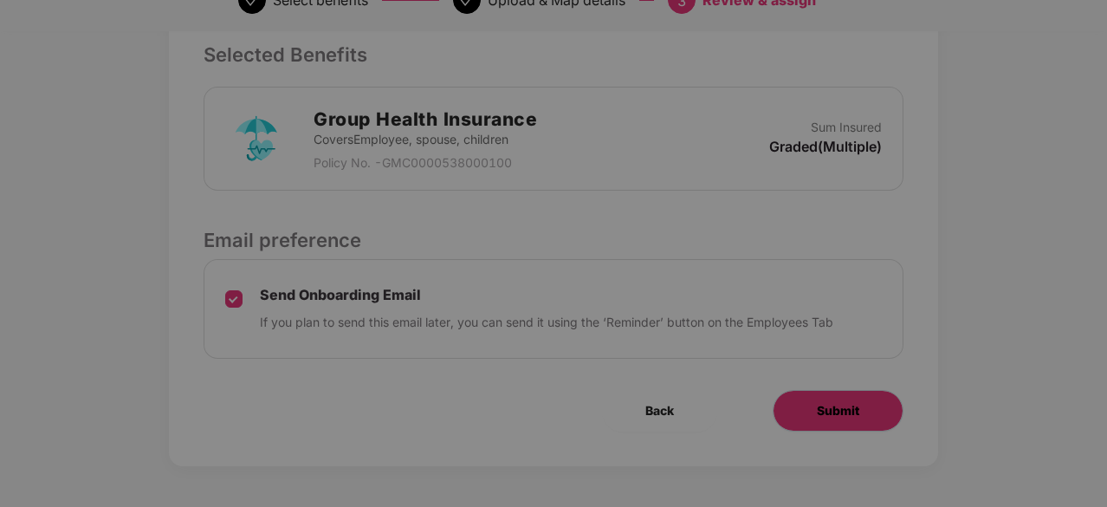
scroll to position [0, 0]
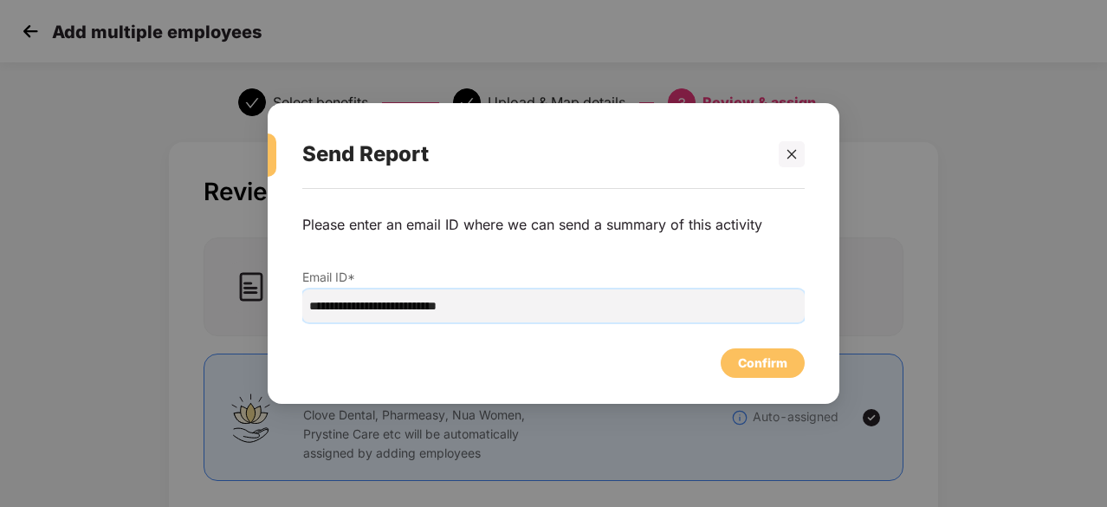
click at [355, 302] on input "**********" at bounding box center [553, 305] width 502 height 33
type input "**********"
click at [763, 349] on div "Confirm" at bounding box center [763, 362] width 84 height 29
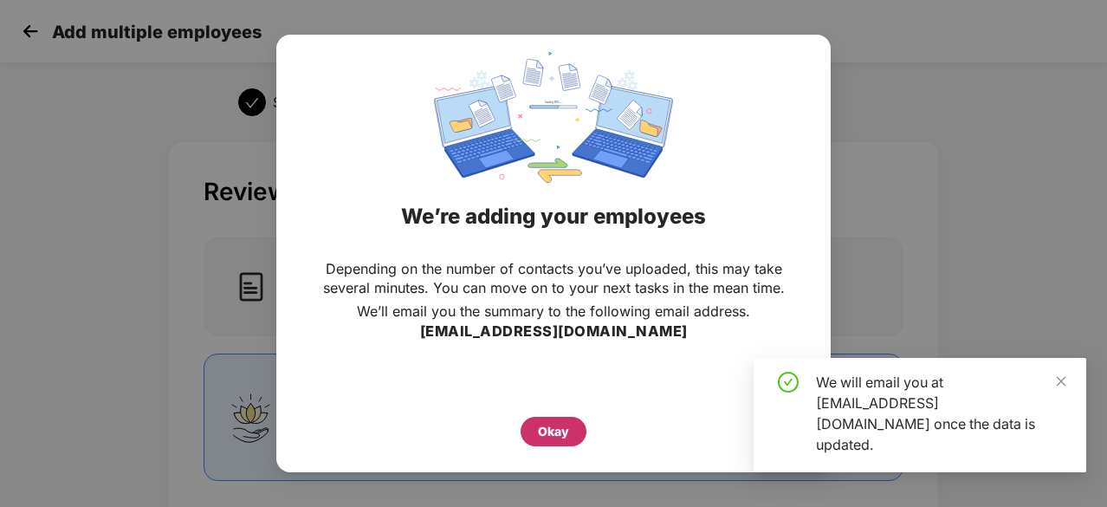
click at [559, 433] on div "Okay" at bounding box center [553, 431] width 31 height 19
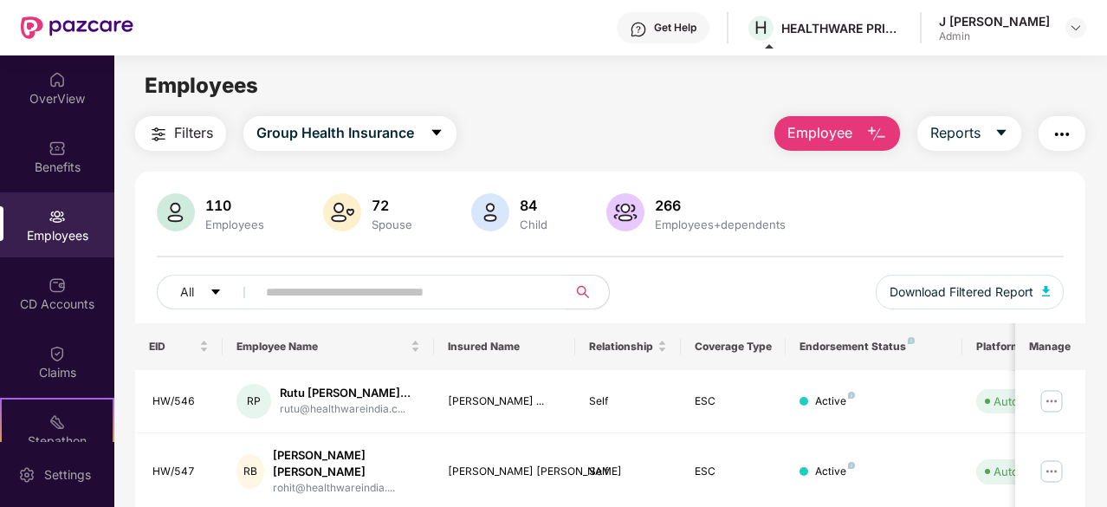
click at [1058, 133] on img "button" at bounding box center [1062, 134] width 21 height 21
click at [948, 77] on div "Employees" at bounding box center [610, 85] width 992 height 33
click at [869, 126] on img "button" at bounding box center [876, 134] width 21 height 21
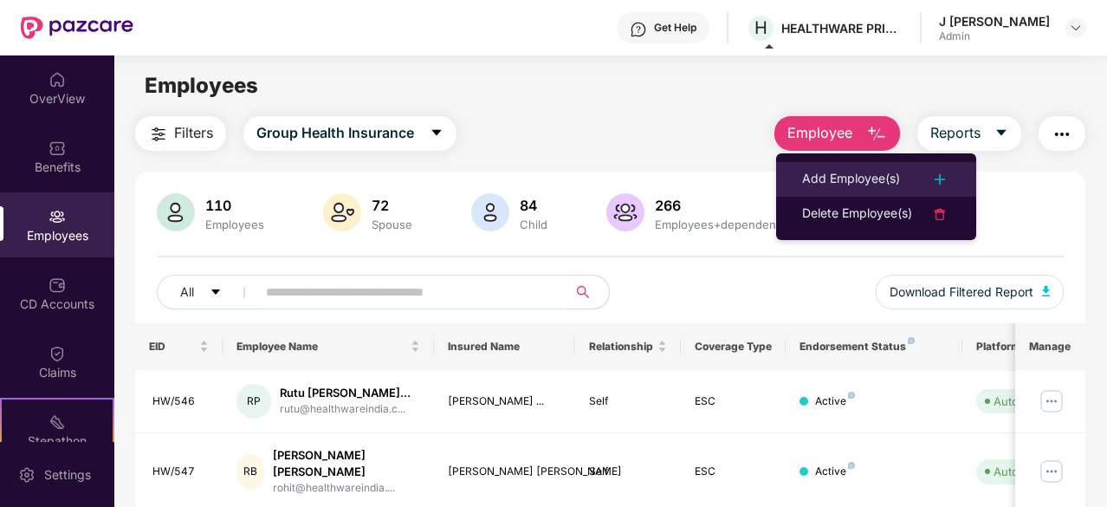
click at [942, 180] on img at bounding box center [939, 179] width 21 height 21
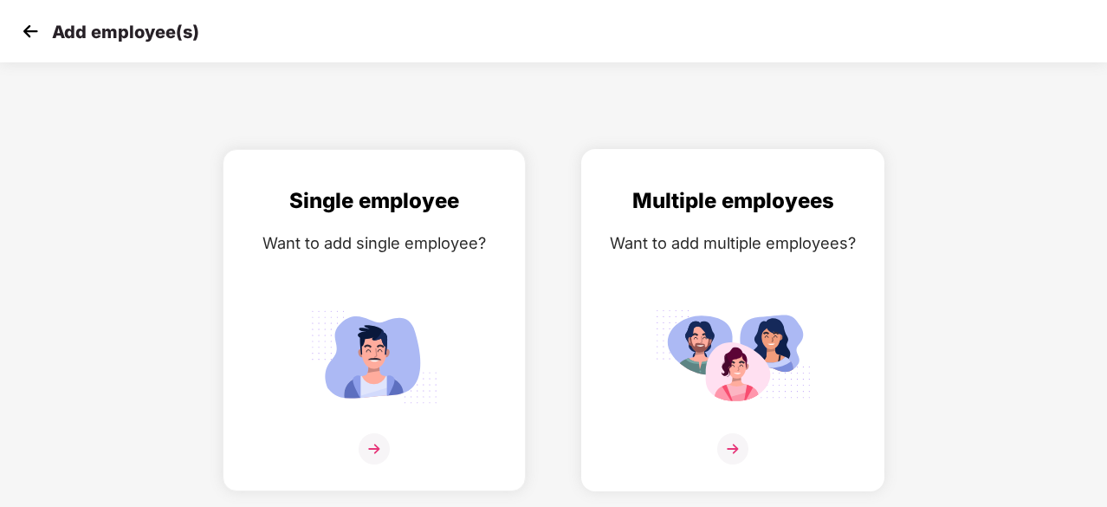
click at [734, 447] on img at bounding box center [732, 448] width 31 height 31
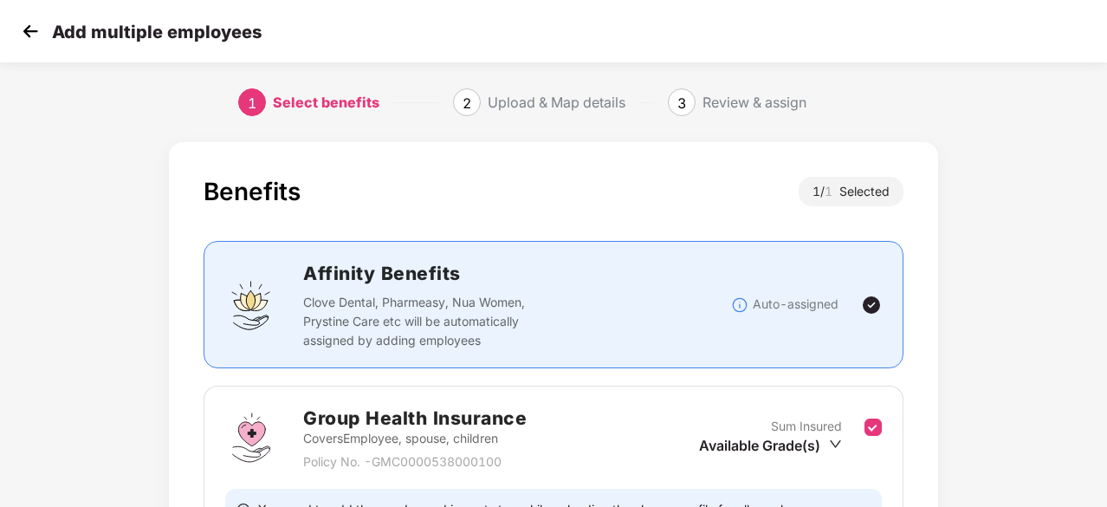
scroll to position [190, 0]
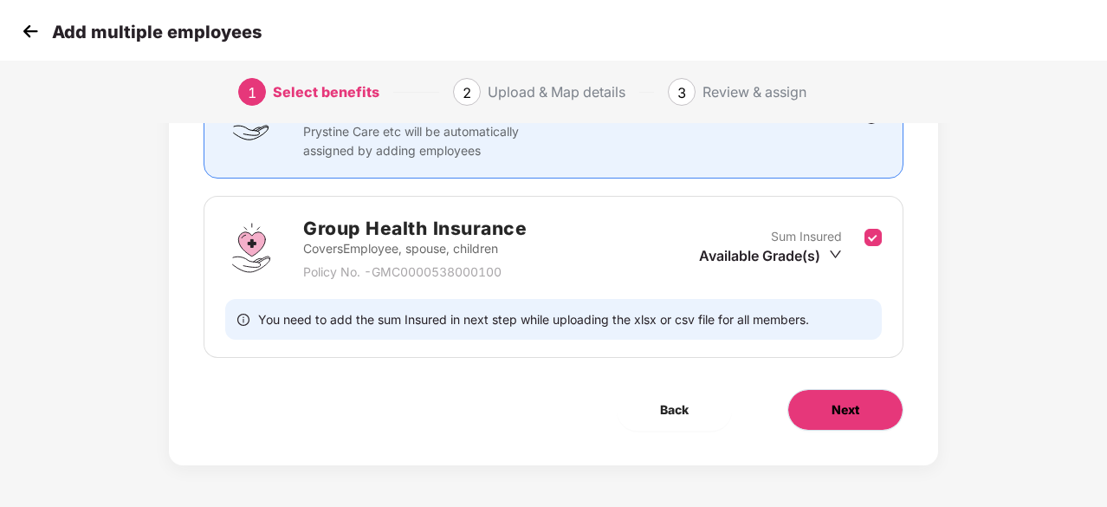
click at [881, 398] on button "Next" at bounding box center [845, 410] width 116 height 42
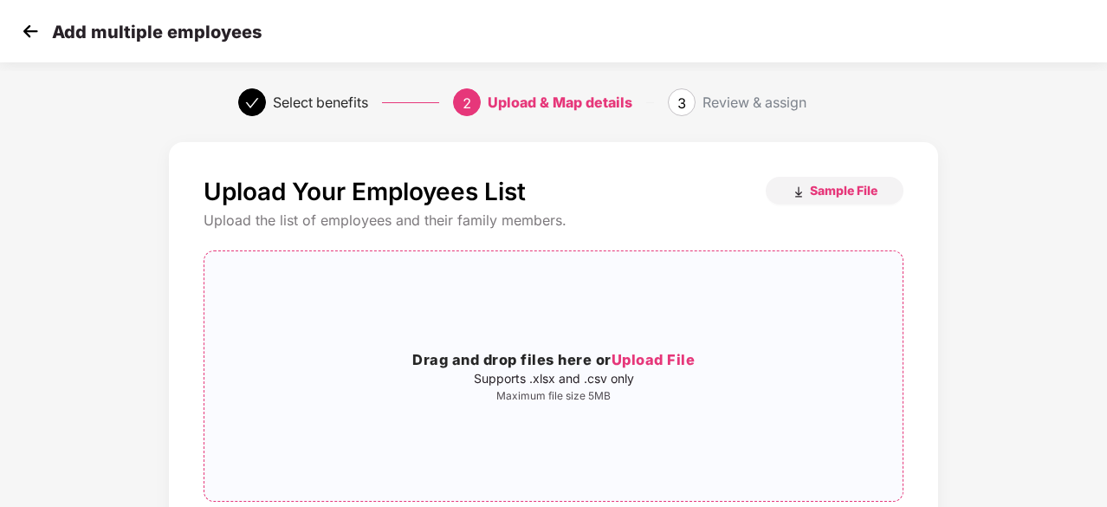
click at [639, 354] on span "Upload File" at bounding box center [654, 359] width 84 height 17
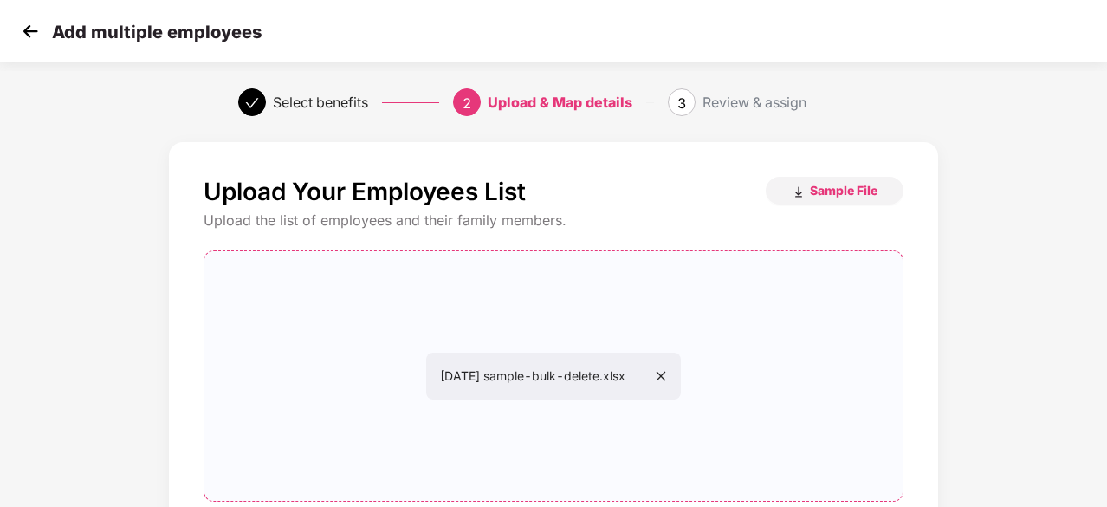
scroll to position [189, 0]
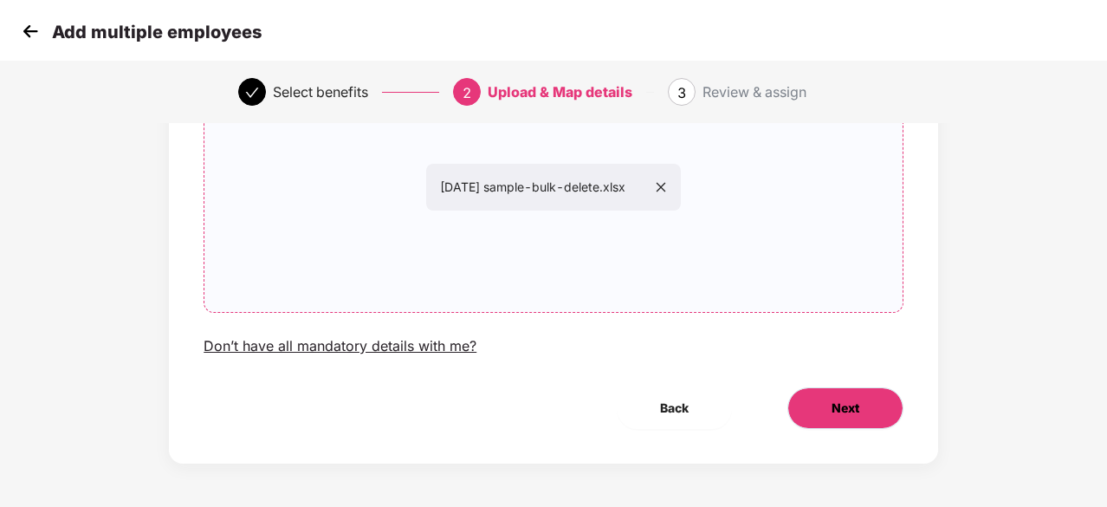
click at [882, 412] on button "Next" at bounding box center [845, 408] width 116 height 42
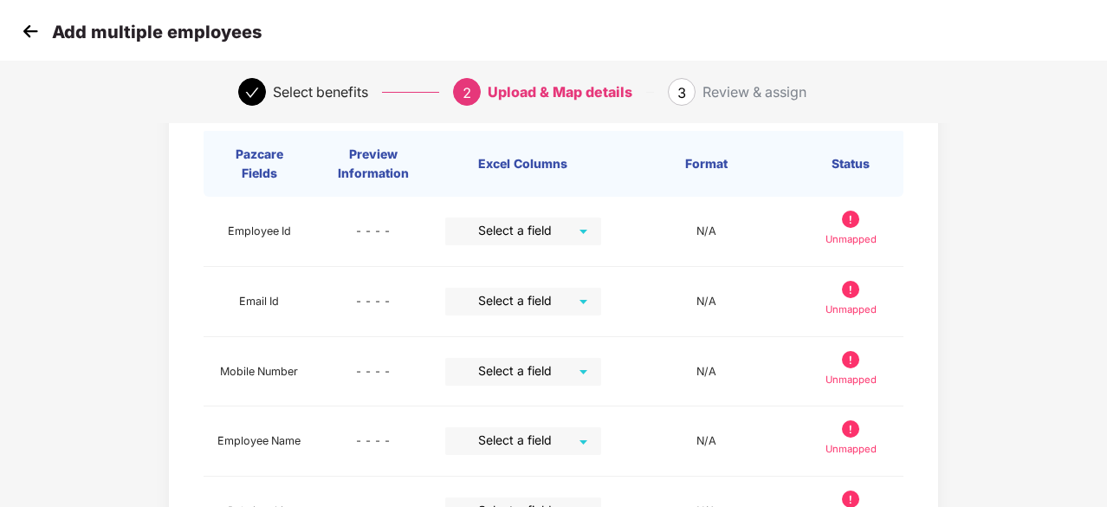
scroll to position [85, 0]
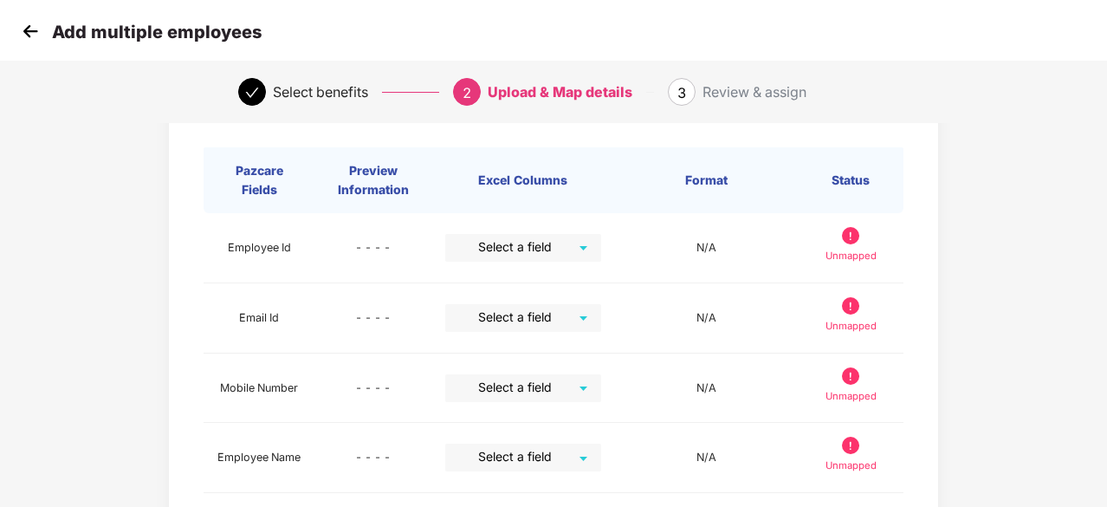
click at [14, 28] on div "Add multiple employees" at bounding box center [553, 31] width 1107 height 62
click at [23, 30] on img at bounding box center [30, 31] width 26 height 26
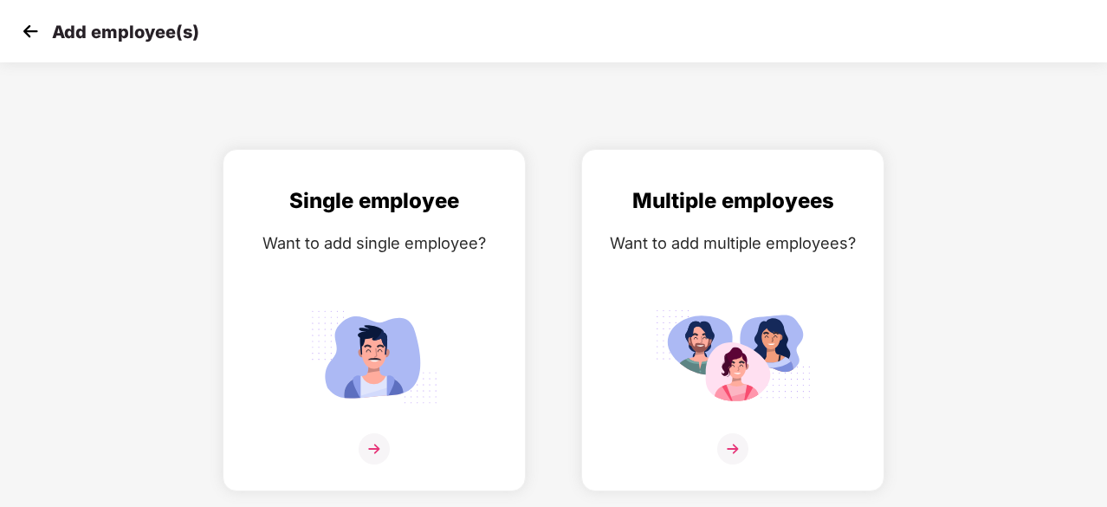
click at [23, 30] on img at bounding box center [30, 31] width 26 height 26
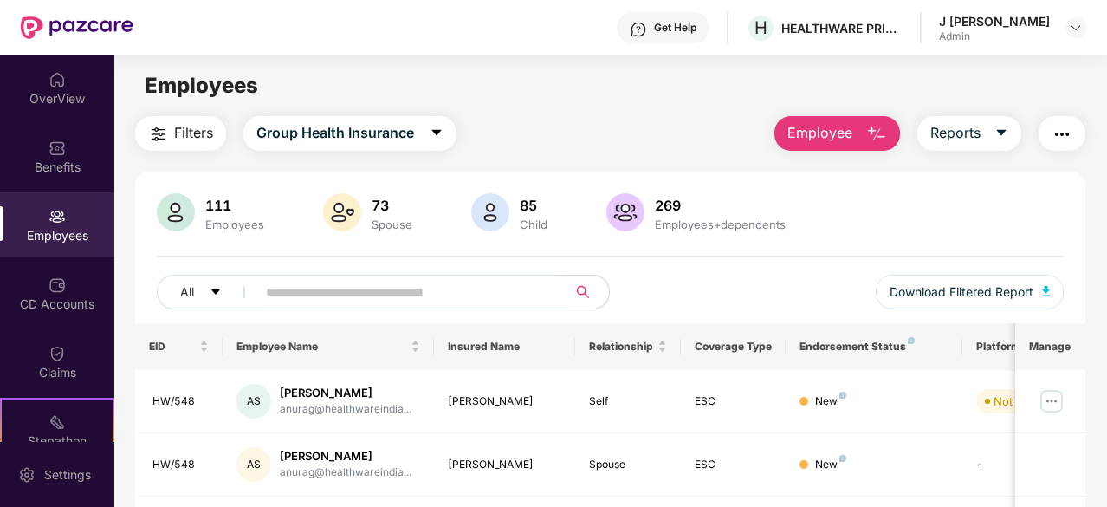
click at [873, 134] on img "button" at bounding box center [876, 134] width 21 height 21
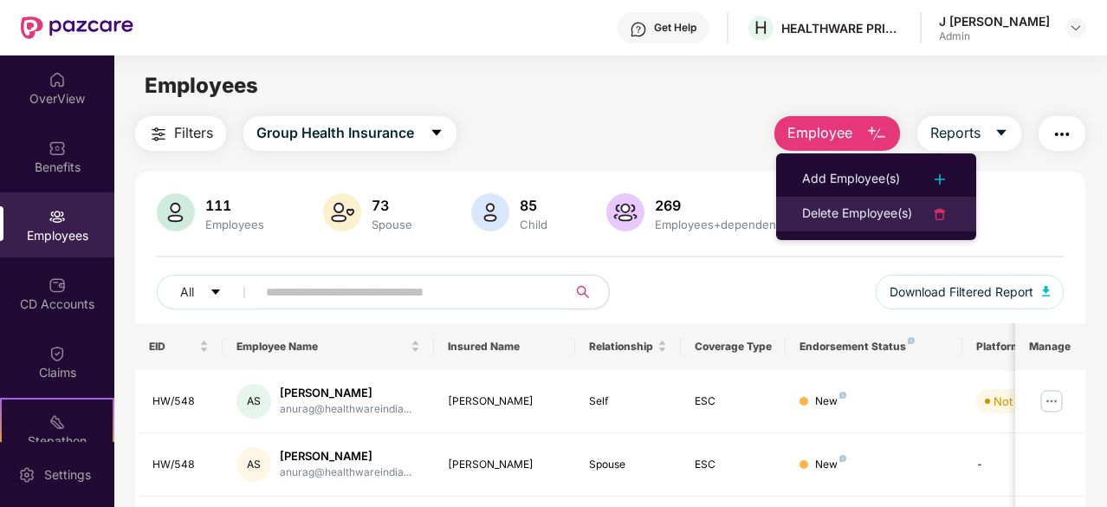
click at [940, 217] on img at bounding box center [939, 214] width 21 height 21
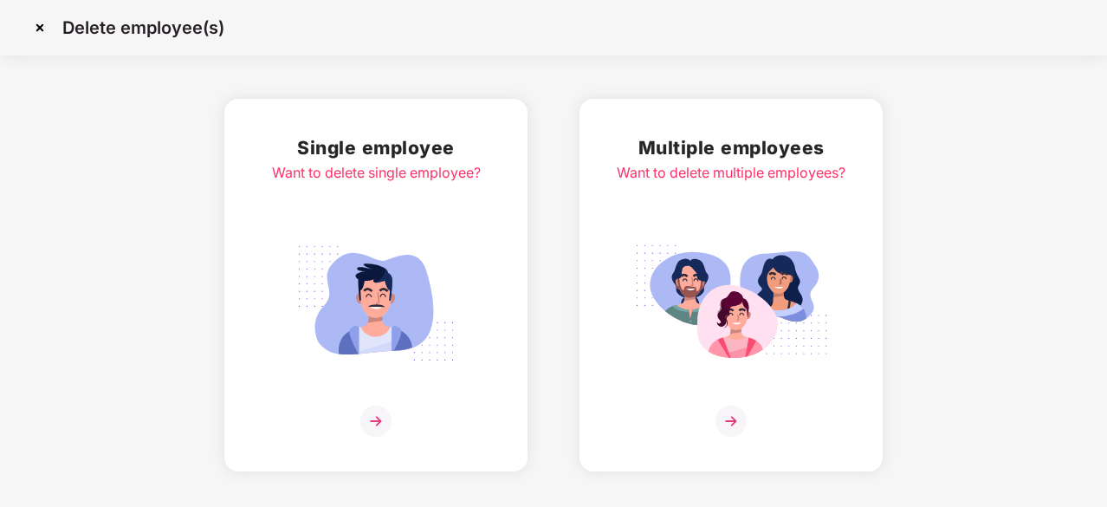
click at [728, 411] on img at bounding box center [730, 420] width 31 height 31
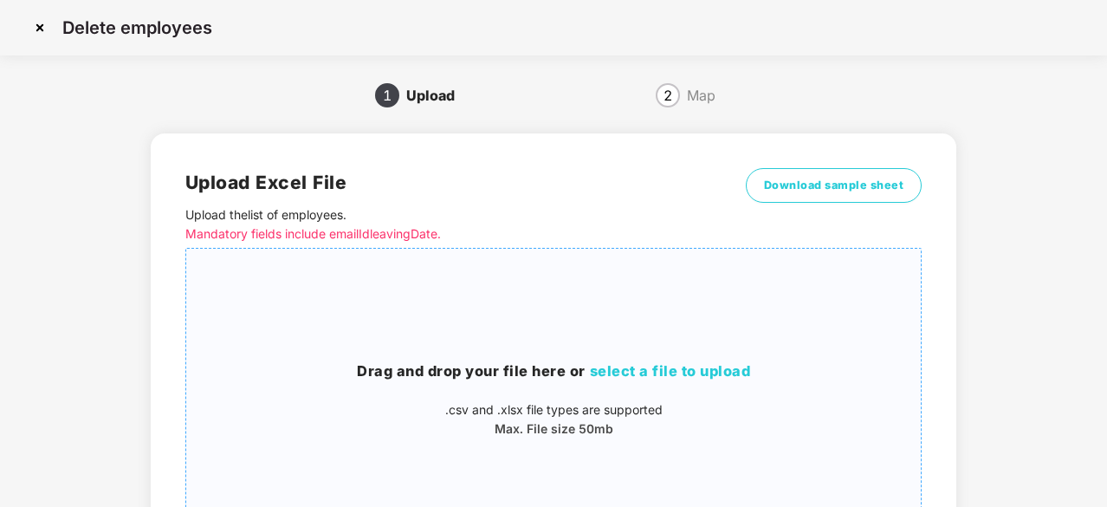
click at [635, 367] on span "select a file to upload" at bounding box center [670, 370] width 161 height 17
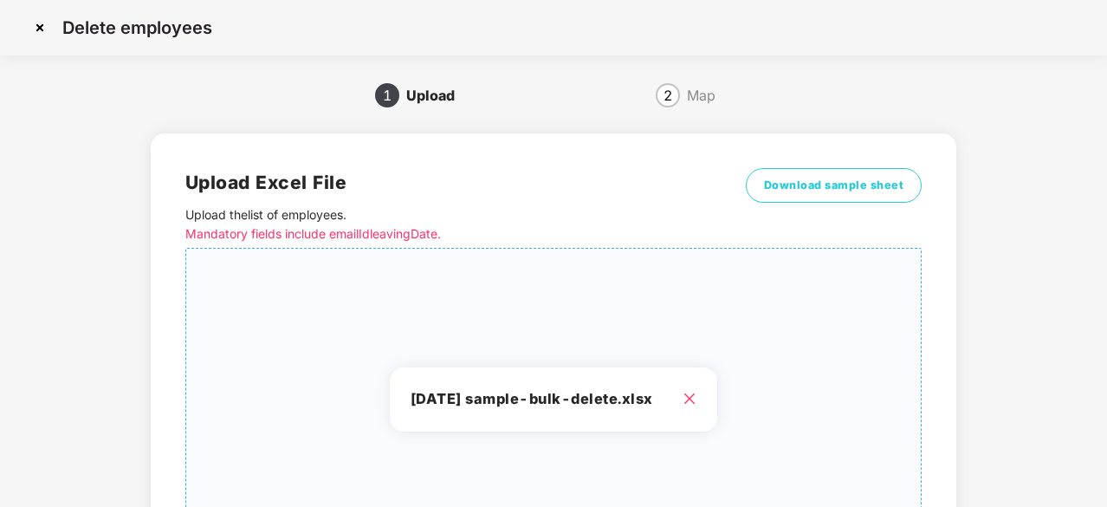
scroll to position [187, 0]
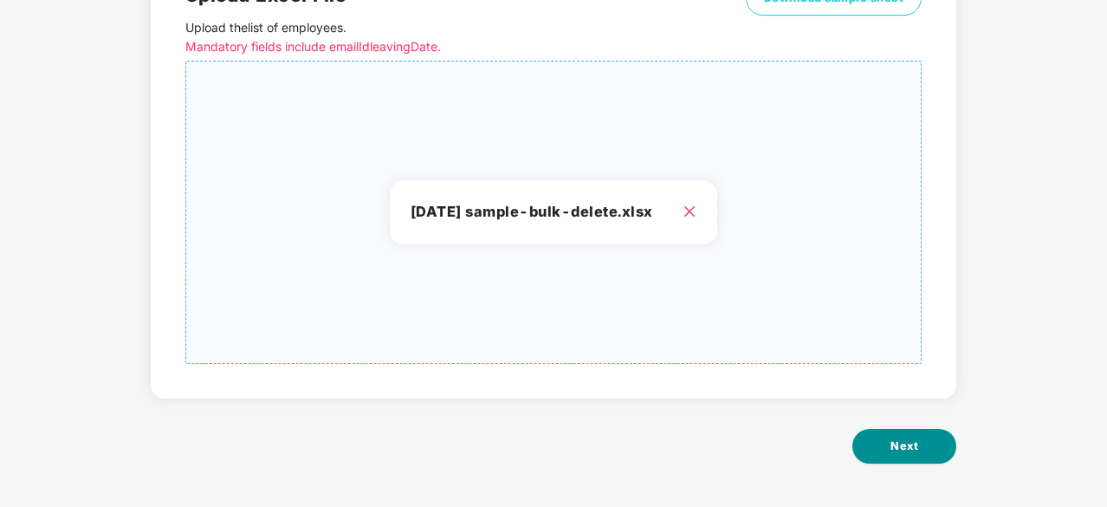
click at [892, 448] on span "Next" at bounding box center [904, 445] width 28 height 17
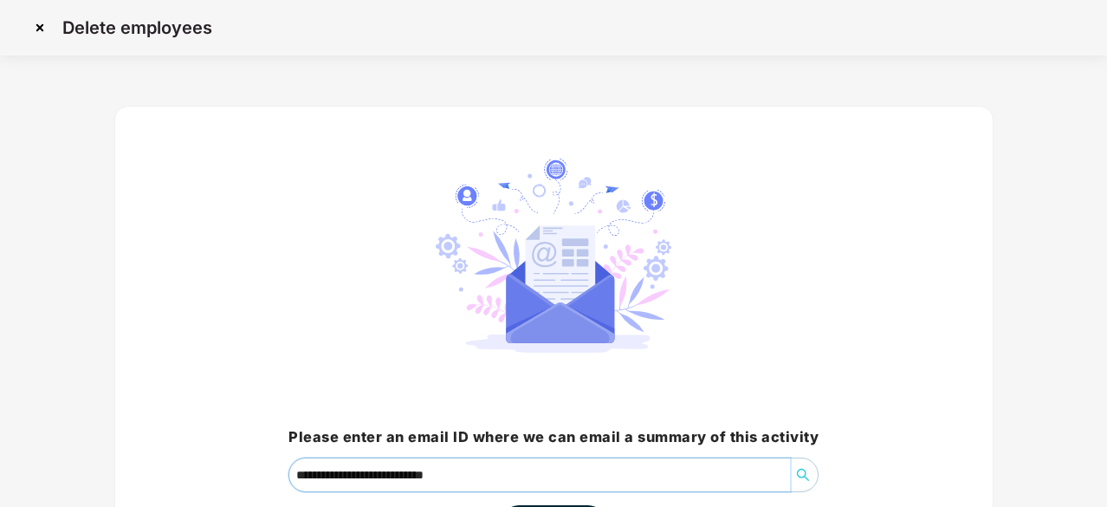
click at [336, 476] on input "**********" at bounding box center [539, 474] width 501 height 33
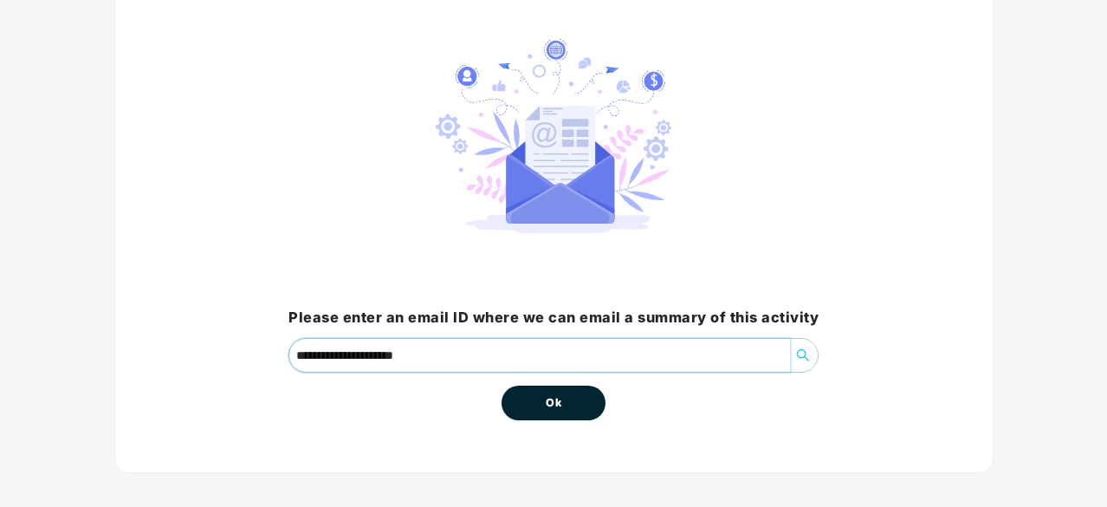
scroll to position [132, 0]
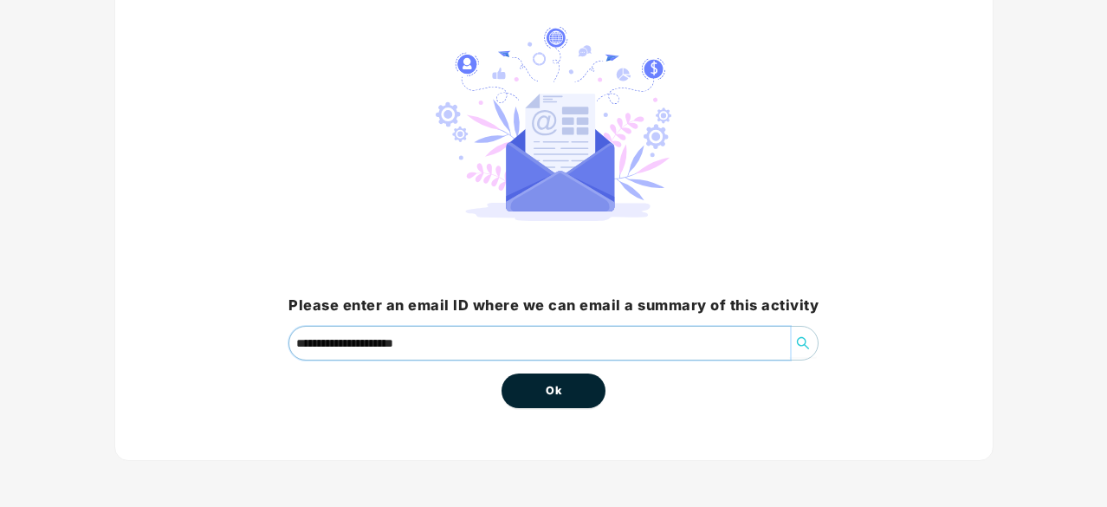
type input "**********"
click at [550, 387] on span "Ok" at bounding box center [554, 390] width 16 height 17
